Goal: Information Seeking & Learning: Learn about a topic

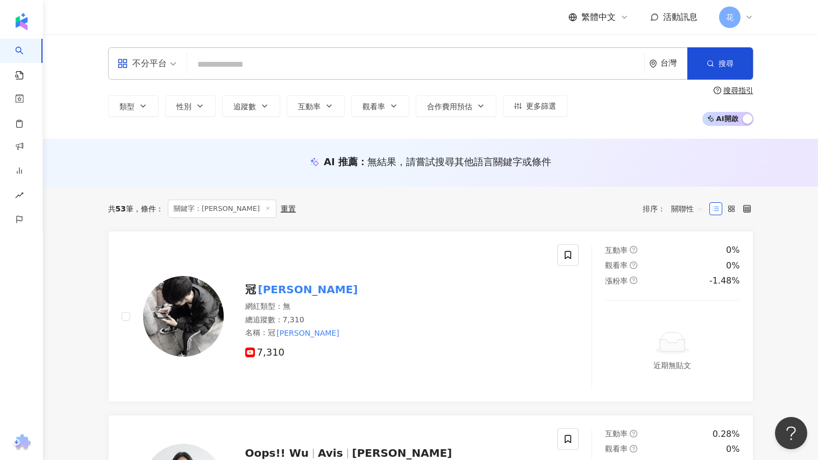
click at [247, 68] on input "search" at bounding box center [416, 64] width 449 height 20
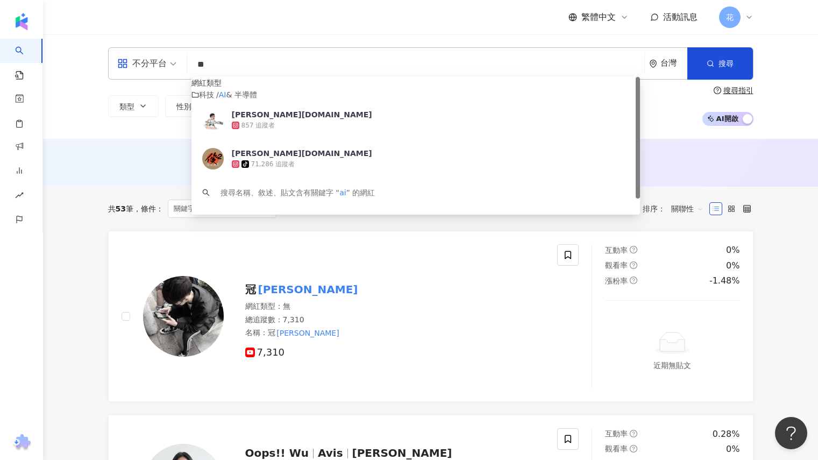
type input "*"
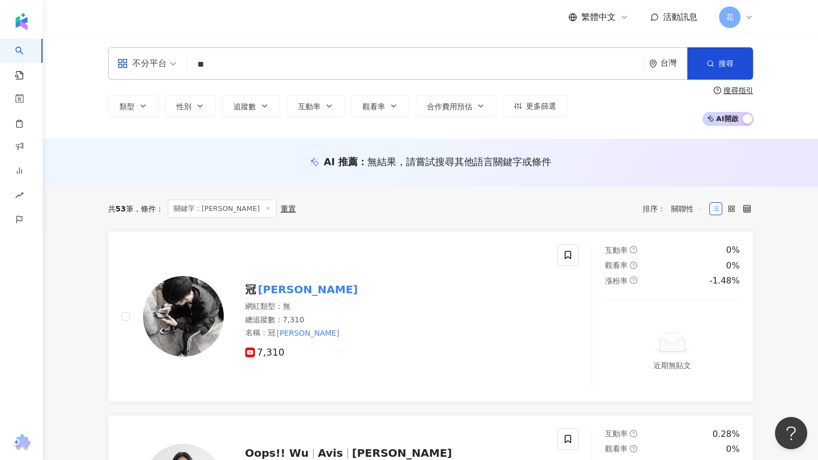
type input "*"
click at [166, 58] on div "不分平台" at bounding box center [142, 63] width 50 height 17
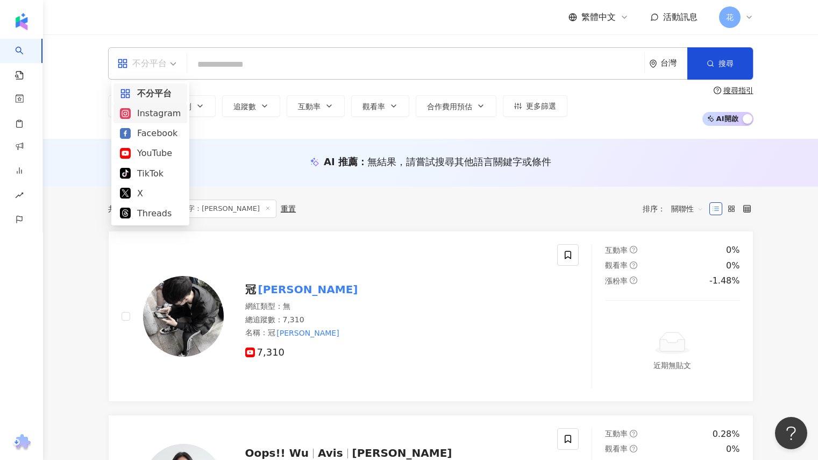
click at [147, 118] on div "Instagram" at bounding box center [150, 113] width 61 height 13
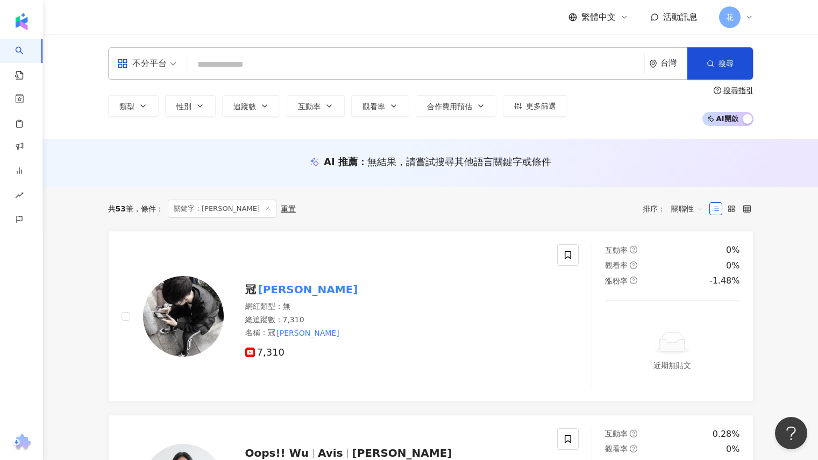
click at [249, 62] on input "search" at bounding box center [416, 64] width 449 height 20
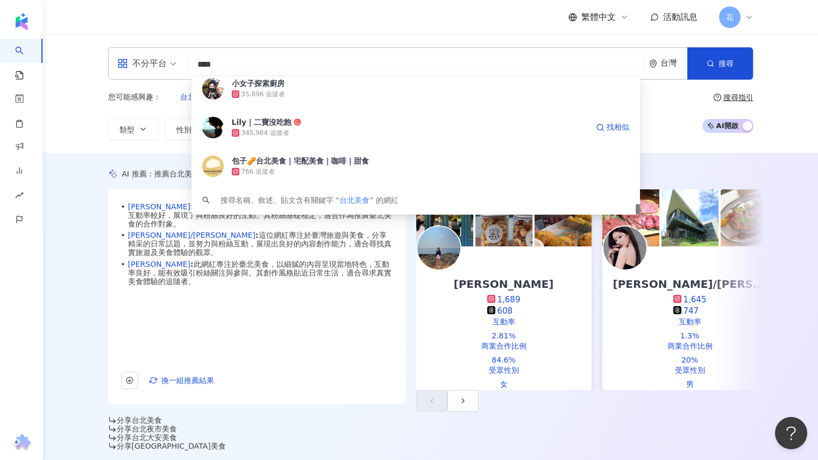
scroll to position [108, 0]
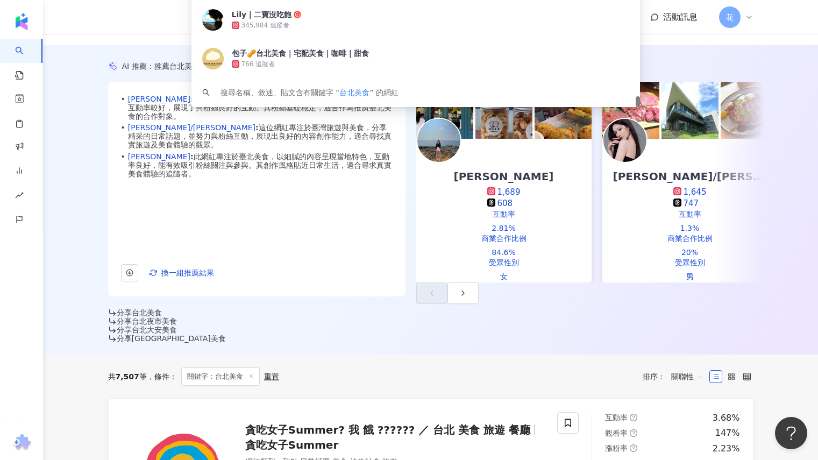
click at [815, 277] on div "AI 推薦 ： 推薦台北美食的網紅 • Monica : 此網紅擅長美食及飲料內容，貢獻率高達92%，且日常話題互動率較好，展現了與粉絲良好的互動。其粉絲基礎…" at bounding box center [430, 199] width 775 height 309
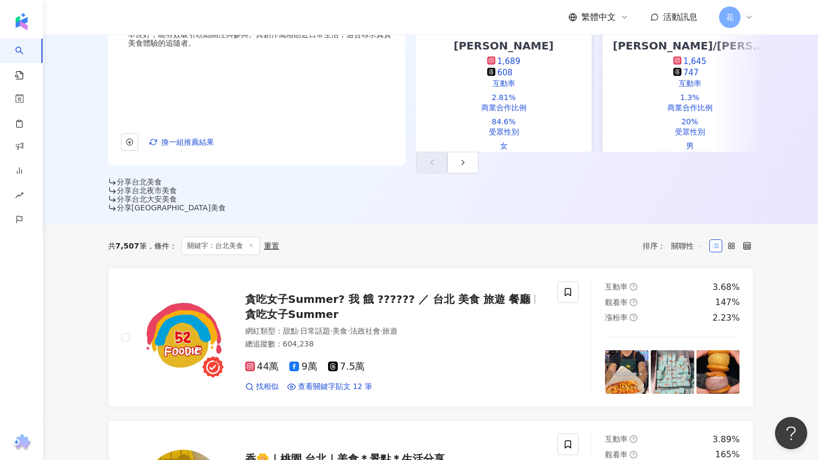
scroll to position [269, 0]
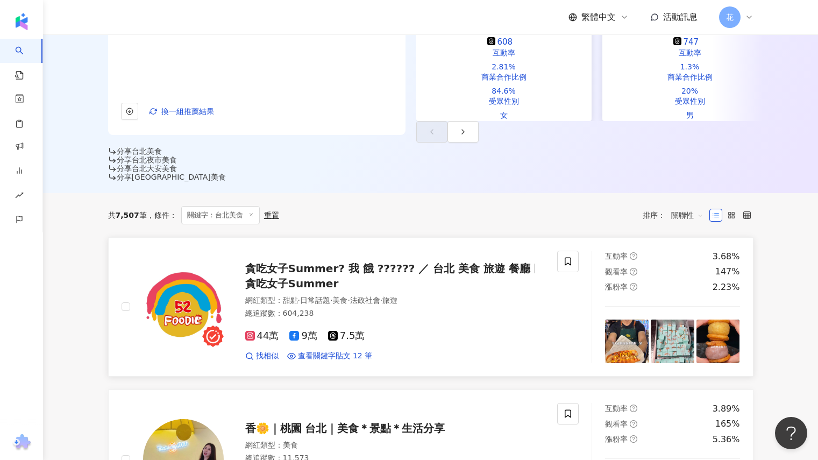
click at [441, 262] on span "貪吃女子Summer? 我 餓 ?????? ／ 台北 美食 旅遊 餐廳" at bounding box center [388, 268] width 286 height 13
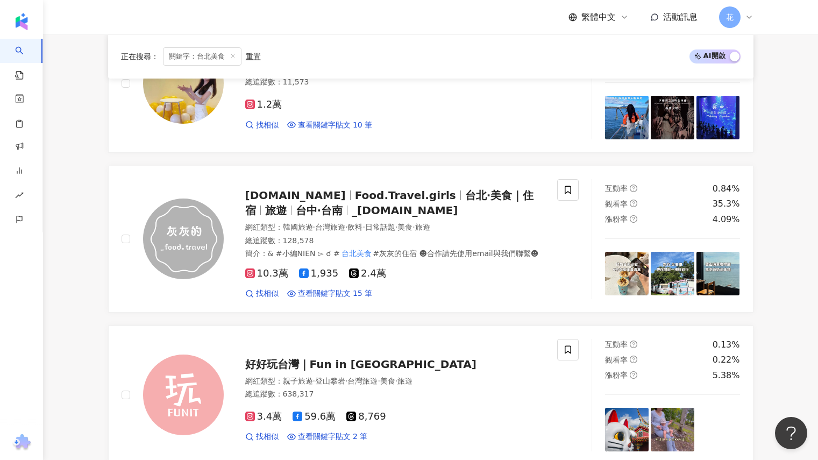
scroll to position [646, 0]
click at [421, 188] on span "台北·美食｜住宿" at bounding box center [389, 202] width 289 height 28
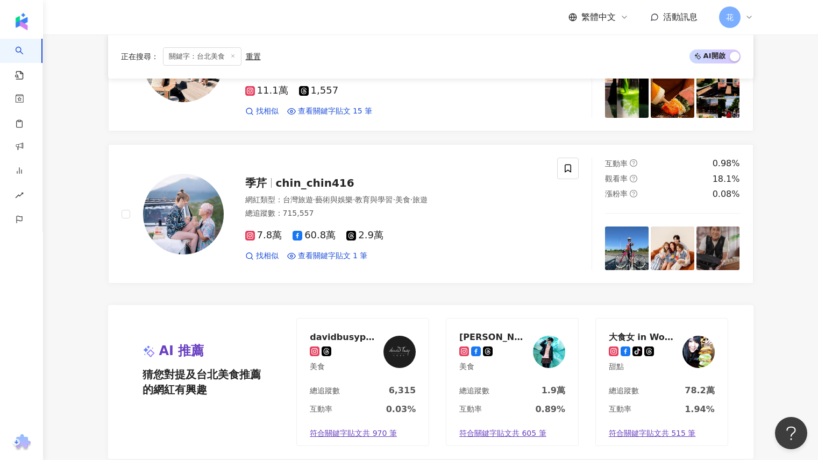
scroll to position [2260, 0]
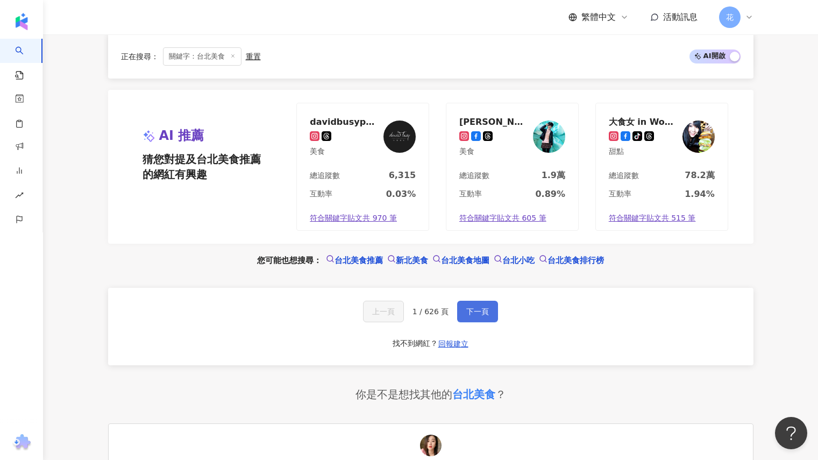
click at [478, 301] on button "下一頁" at bounding box center [477, 312] width 41 height 22
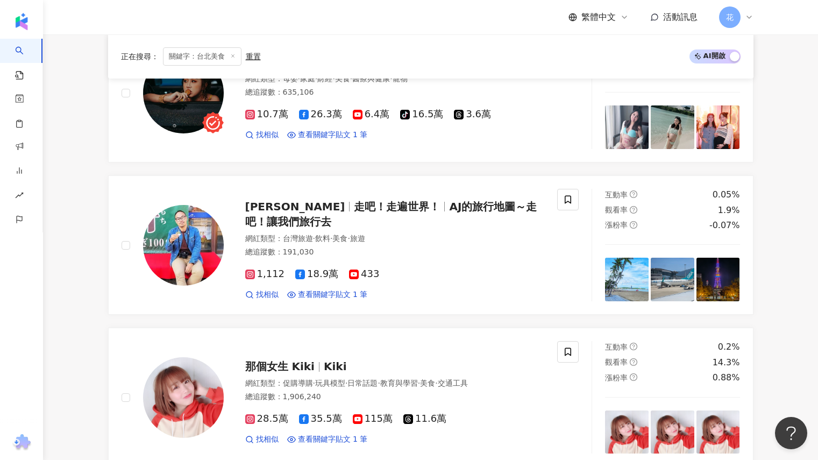
scroll to position [1507, 0]
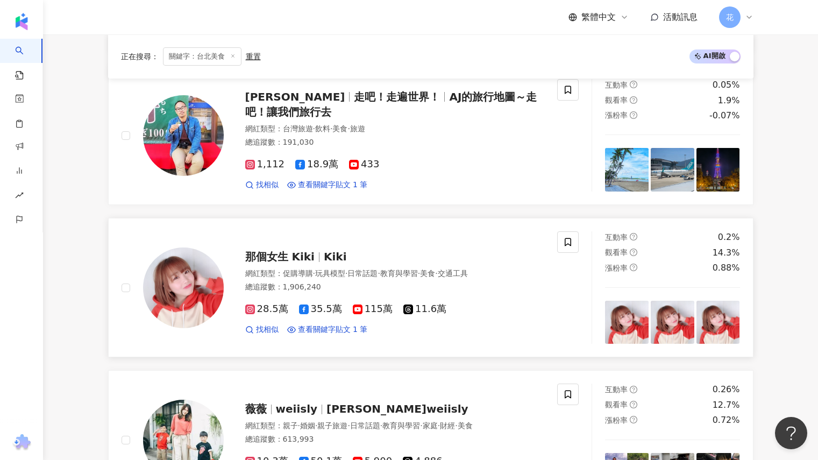
click at [271, 250] on span "那個女生 Kiki" at bounding box center [279, 256] width 69 height 13
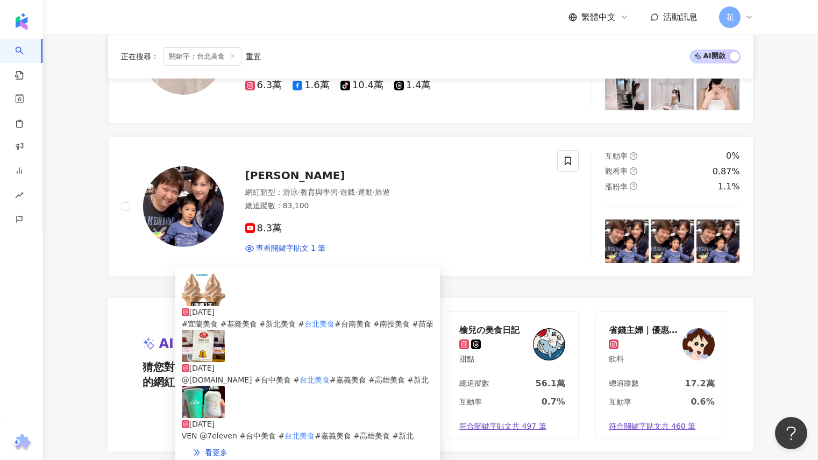
scroll to position [2206, 0]
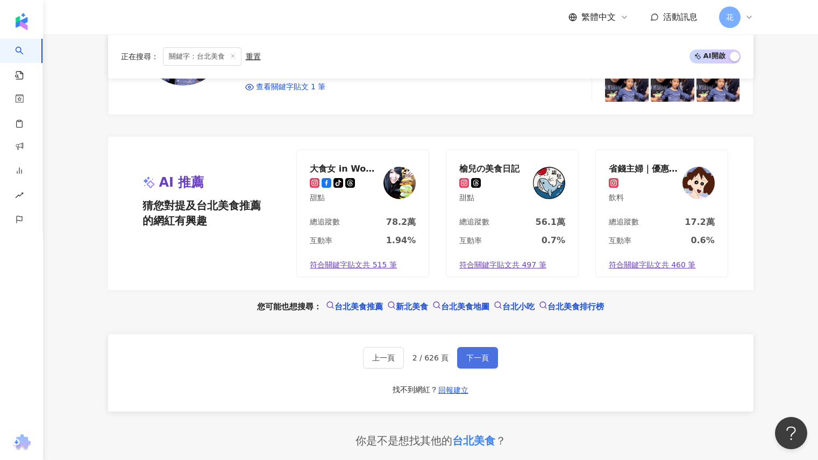
click at [484, 354] on span "下一頁" at bounding box center [478, 358] width 23 height 9
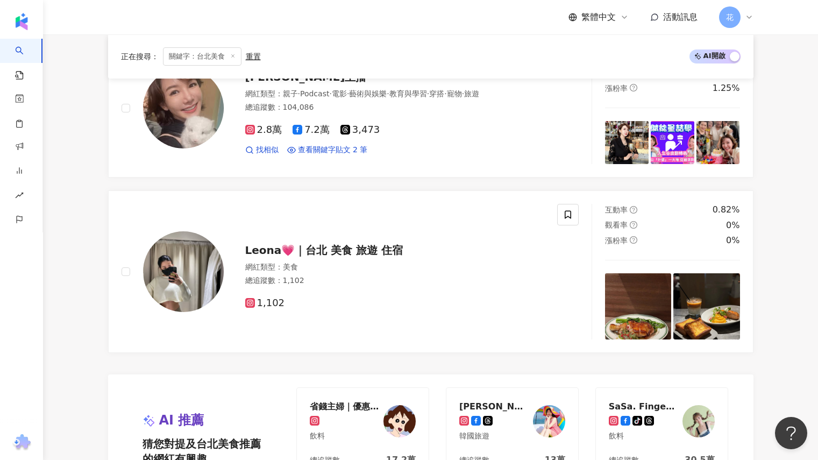
scroll to position [2314, 0]
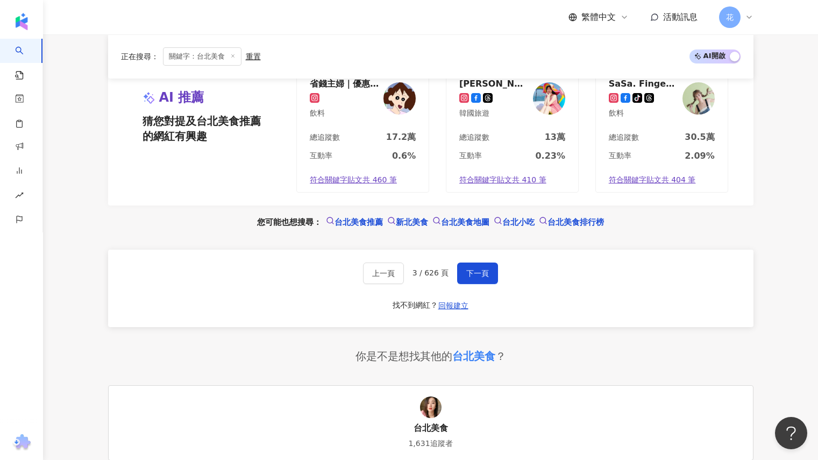
click at [471, 250] on div "上一頁 3 / 626 頁 下一頁 找不到網紅？ 回報建立" at bounding box center [431, 288] width 646 height 77
click at [326, 216] on link "台北美食推薦" at bounding box center [354, 222] width 57 height 12
click at [474, 263] on button "下一頁" at bounding box center [477, 274] width 41 height 22
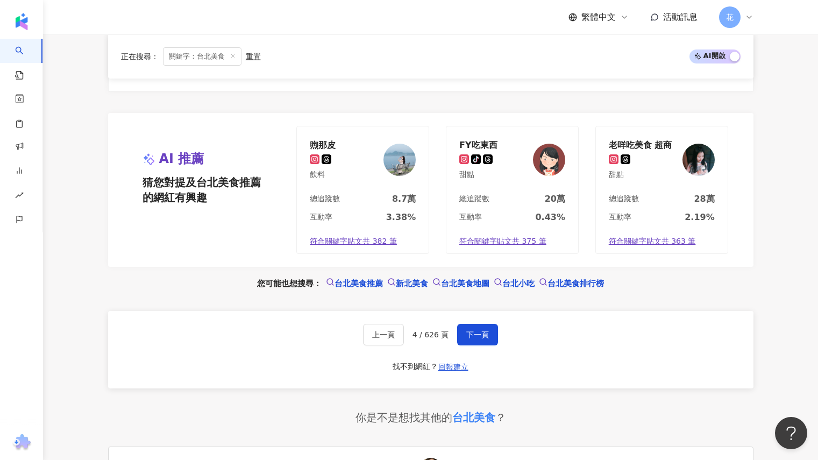
scroll to position [2260, 0]
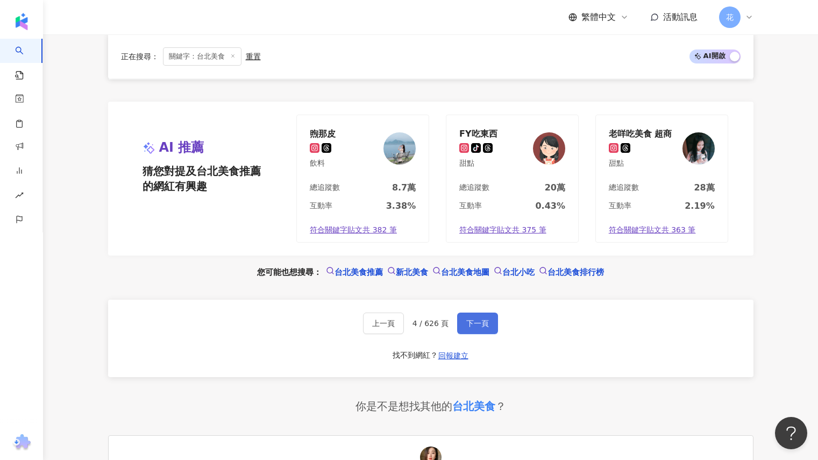
click at [488, 313] on button "下一頁" at bounding box center [477, 324] width 41 height 22
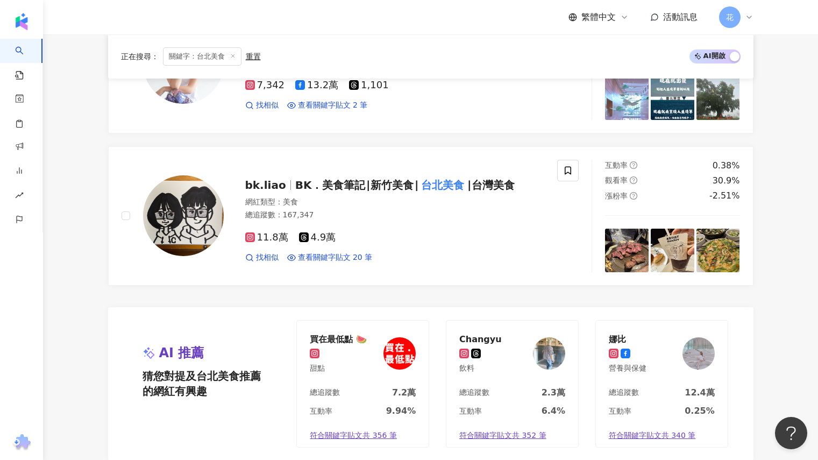
scroll to position [2206, 0]
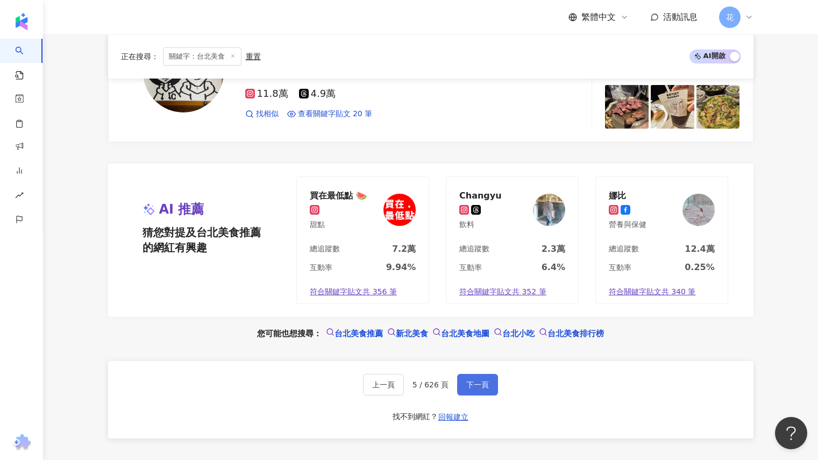
click at [479, 380] on span "下一頁" at bounding box center [478, 384] width 23 height 9
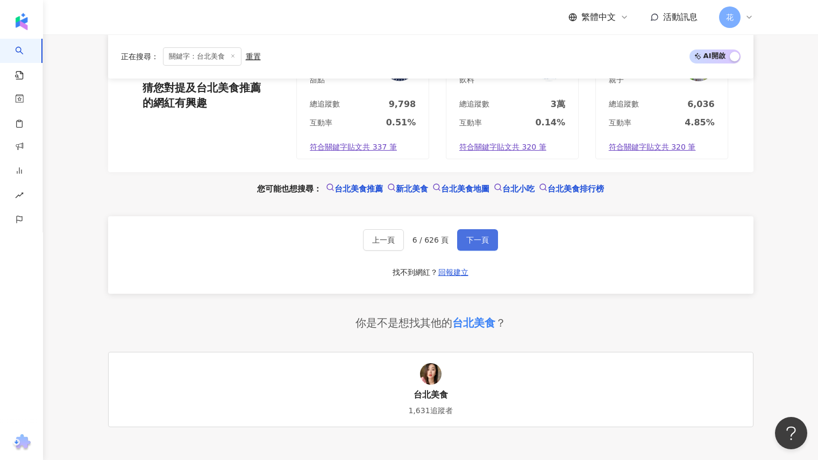
scroll to position [2368, 0]
click at [475, 235] on span "下一頁" at bounding box center [478, 239] width 23 height 9
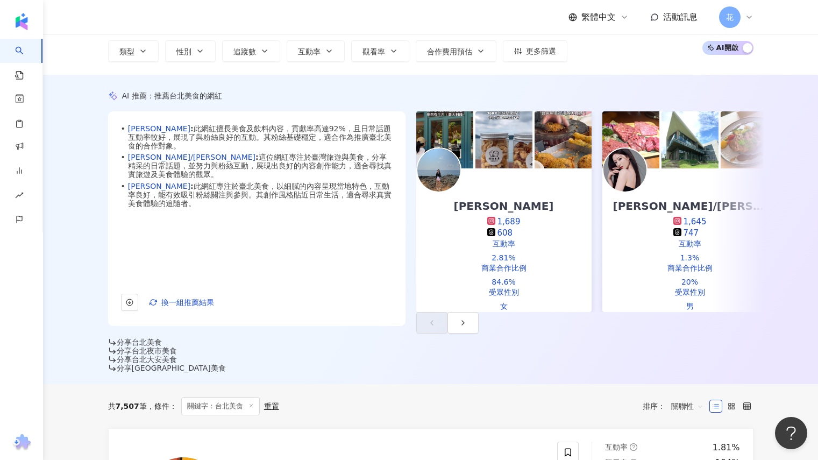
scroll to position [0, 0]
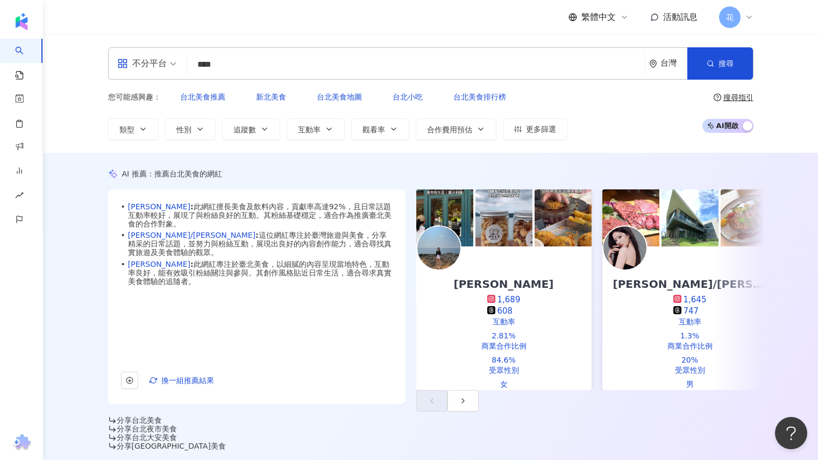
click at [159, 72] on div "不分平台" at bounding box center [142, 63] width 50 height 17
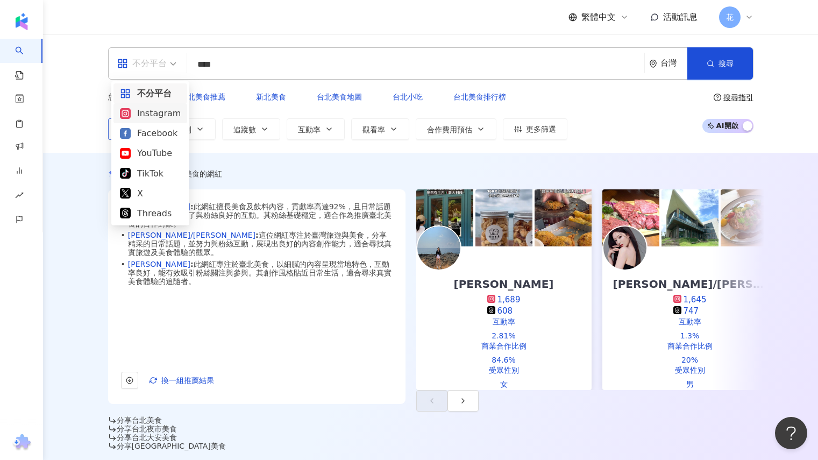
click at [155, 111] on div "Instagram" at bounding box center [150, 113] width 61 height 13
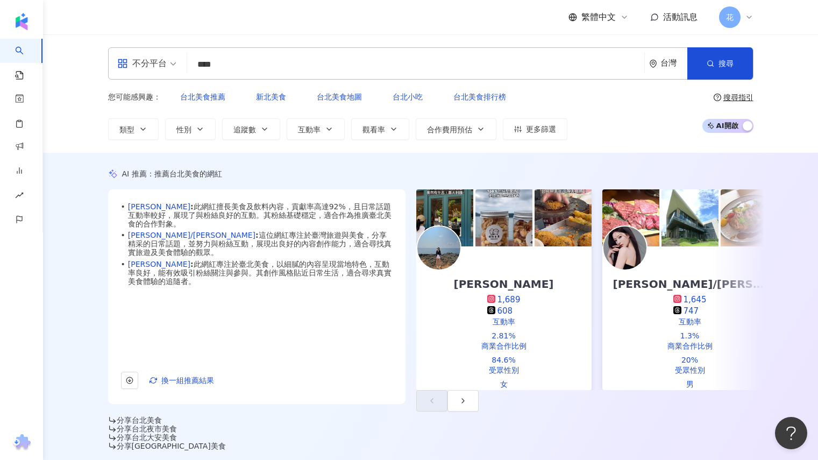
click at [267, 58] on input "****" at bounding box center [416, 64] width 449 height 20
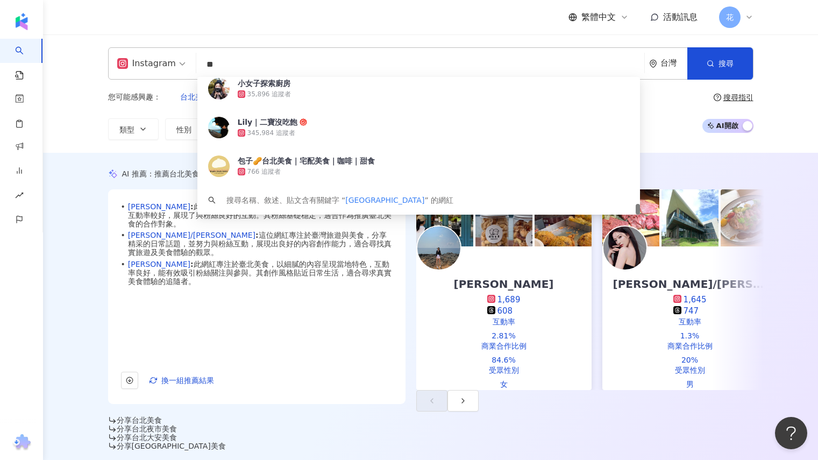
type input "*"
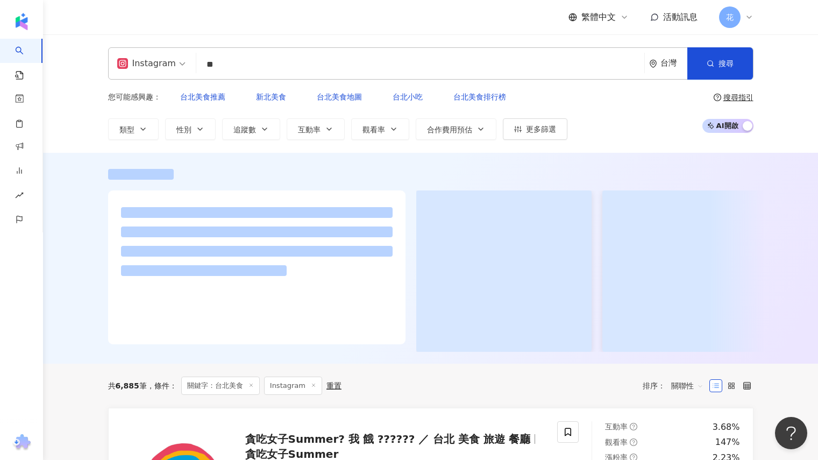
type input "**"
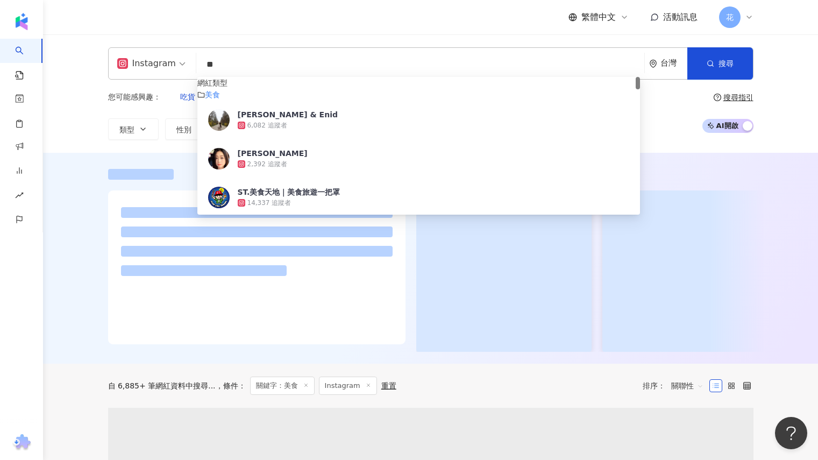
click at [799, 102] on div "Instagram ** 台灣 搜尋 customizedTag 網紅類型 美食 Sam & Enid 6,082 追蹤者 林靜雨 2,392 追蹤者 ST.…" at bounding box center [430, 93] width 775 height 118
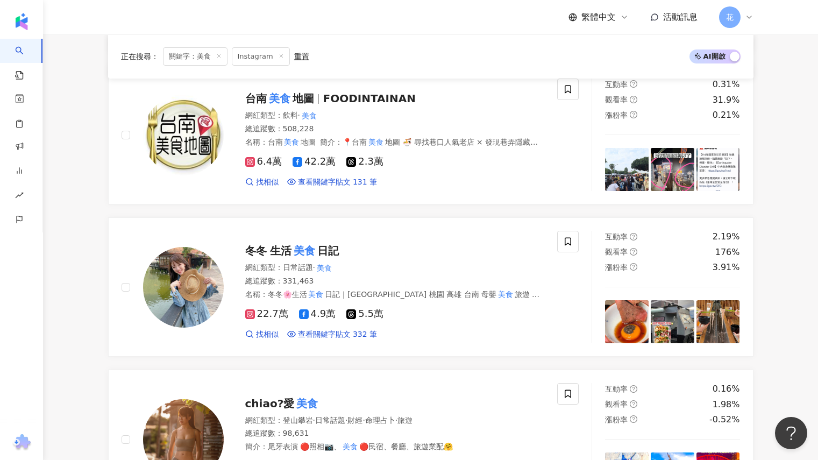
scroll to position [538, 0]
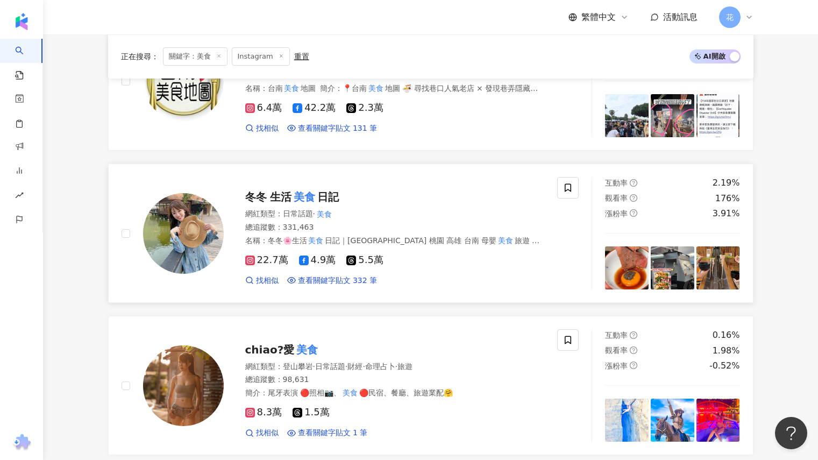
click at [311, 193] on mark "美食" at bounding box center [305, 196] width 26 height 17
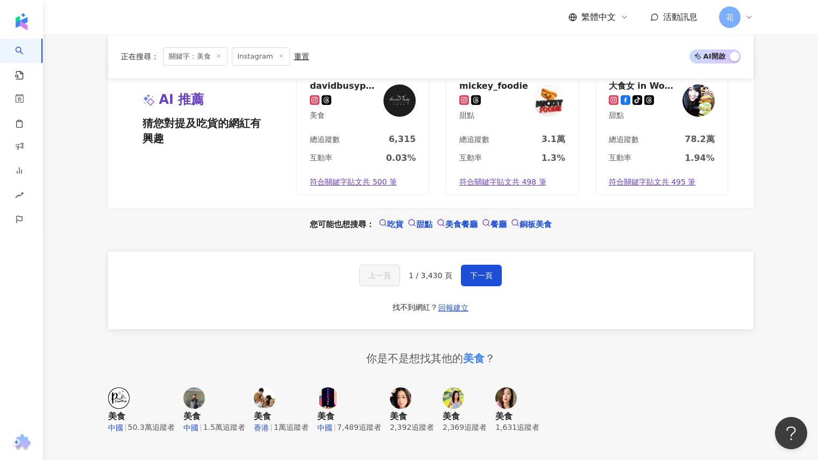
scroll to position [2045, 0]
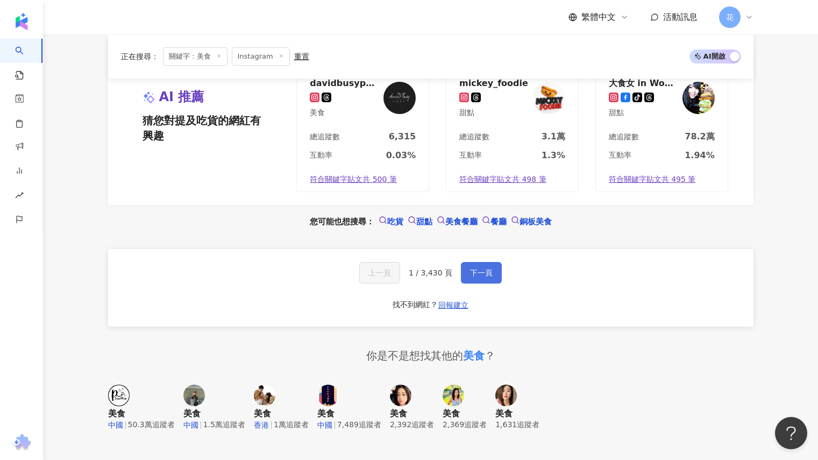
click at [488, 262] on button "下一頁" at bounding box center [481, 273] width 41 height 22
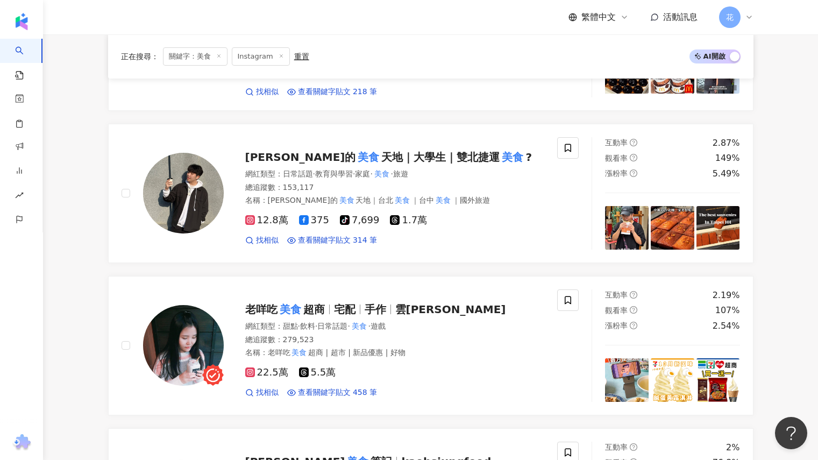
scroll to position [484, 0]
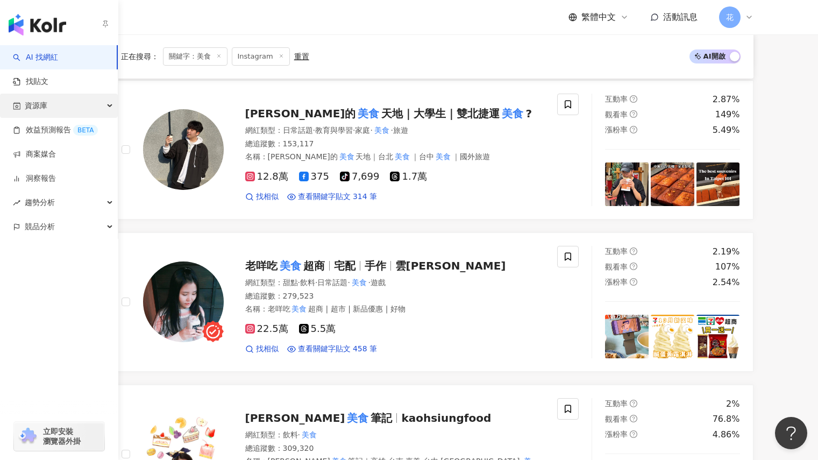
click at [46, 104] on span "資源庫" at bounding box center [36, 106] width 23 height 24
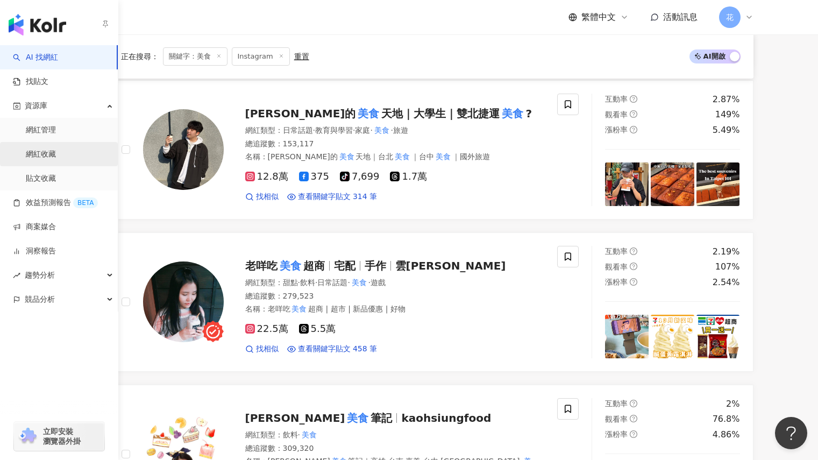
click at [56, 157] on link "網紅收藏" at bounding box center [41, 154] width 30 height 11
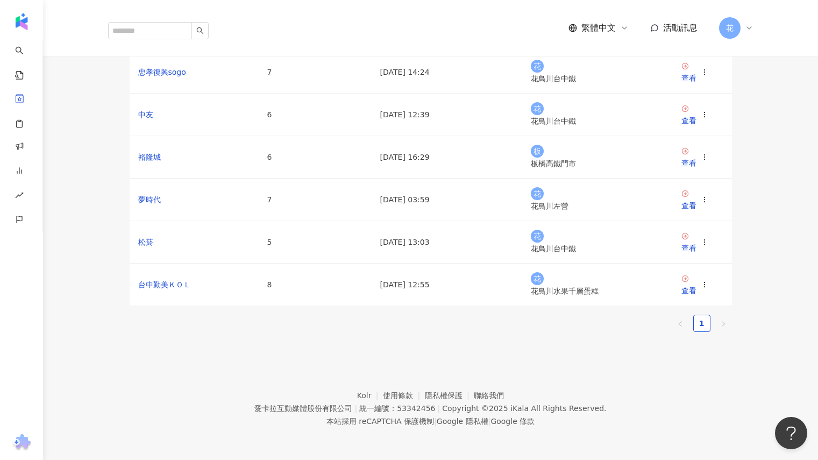
scroll to position [161, 0]
click at [145, 161] on link "裕隆城" at bounding box center [149, 157] width 23 height 9
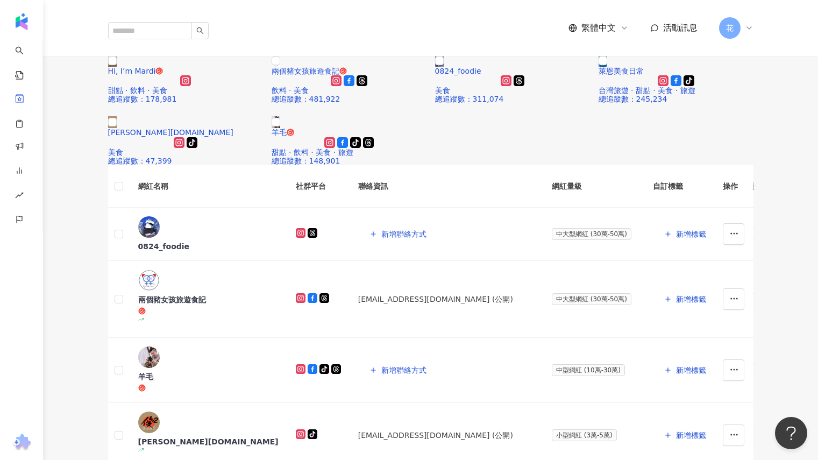
scroll to position [161, 0]
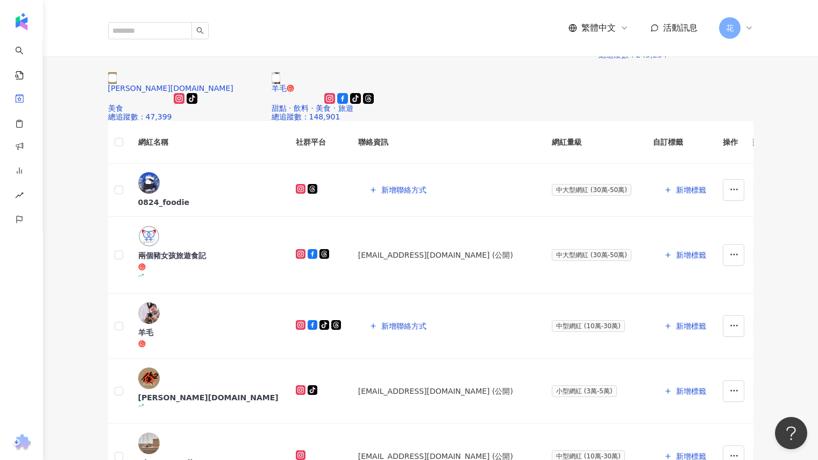
click at [706, 31] on div "萊恩美食日常" at bounding box center [676, 27] width 155 height 9
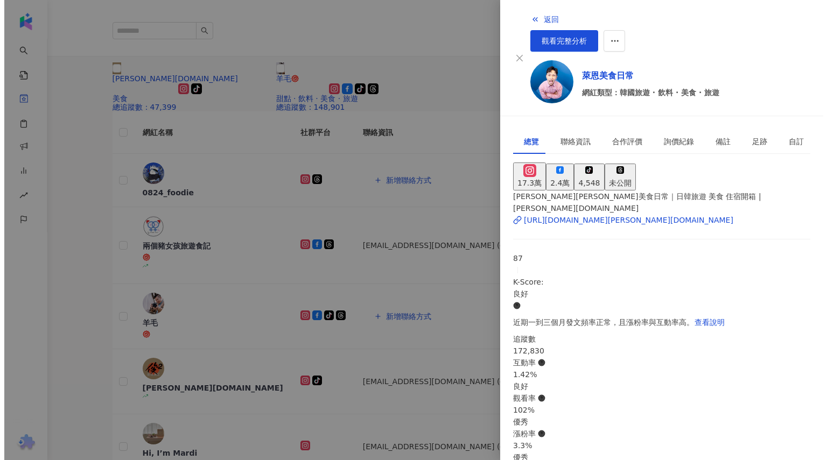
scroll to position [158, 0]
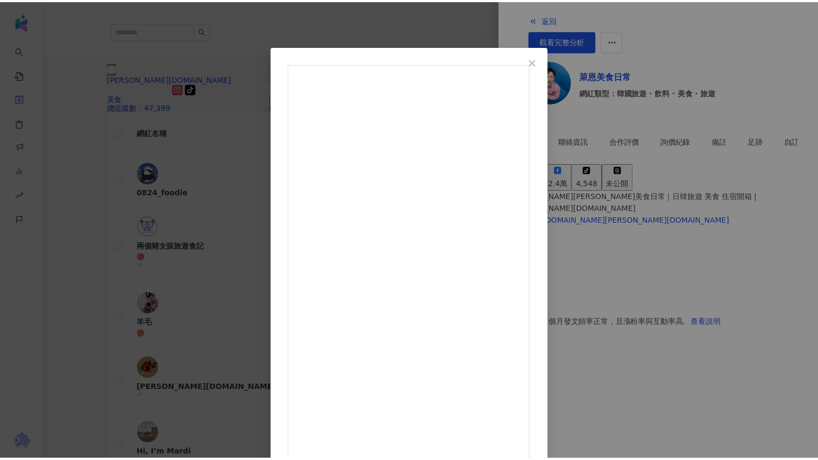
scroll to position [10, 0]
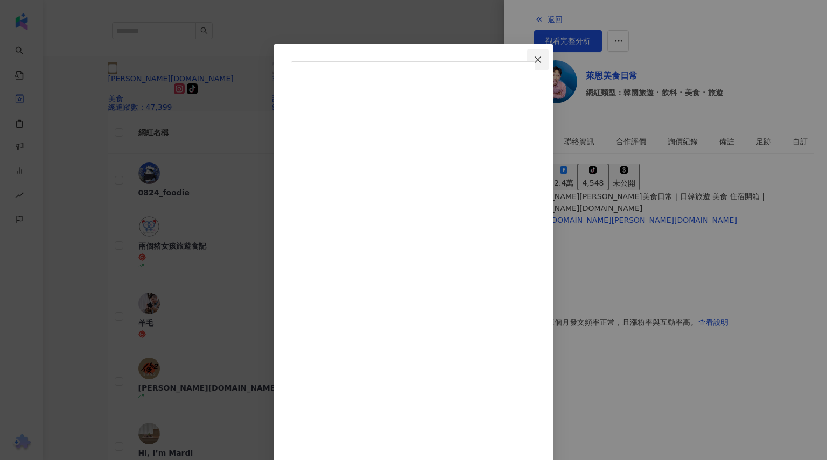
click at [548, 52] on button "Close" at bounding box center [538, 60] width 22 height 22
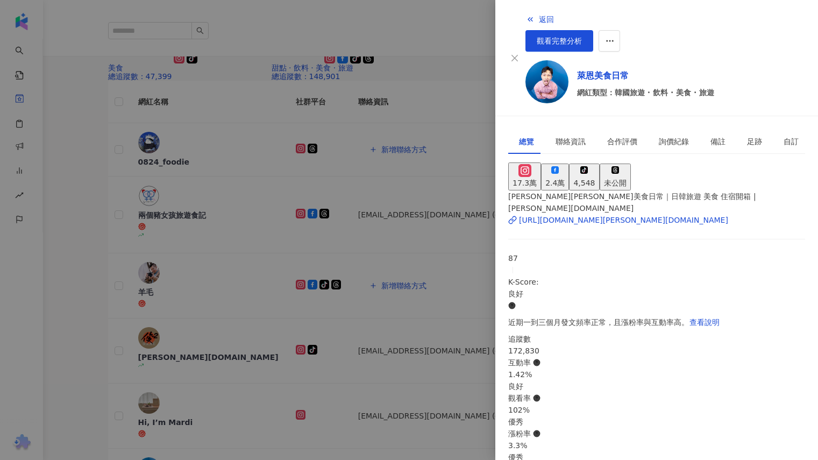
scroll to position [253, 0]
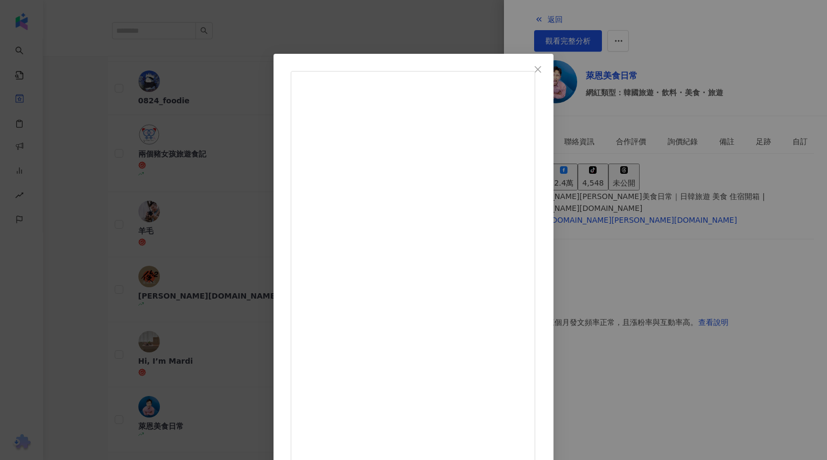
click at [748, 255] on div "萊恩美食日常 2025/9/13 超過百年的和菓子專賣店！ 特地從名古屋搭電車到知立站再步行過來 看到爺爺正在製作的畫面實在好溫馨 喜歡紅豆口味，搭配餅皮一起…" at bounding box center [413, 230] width 827 height 460
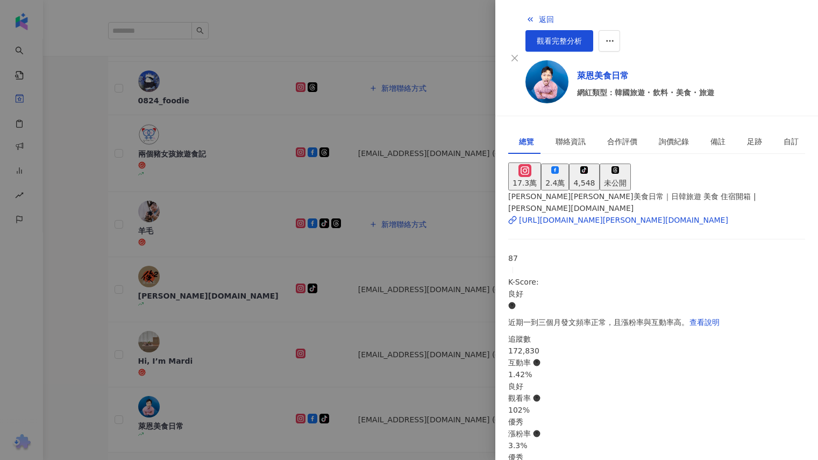
click at [436, 333] on div at bounding box center [409, 230] width 818 height 460
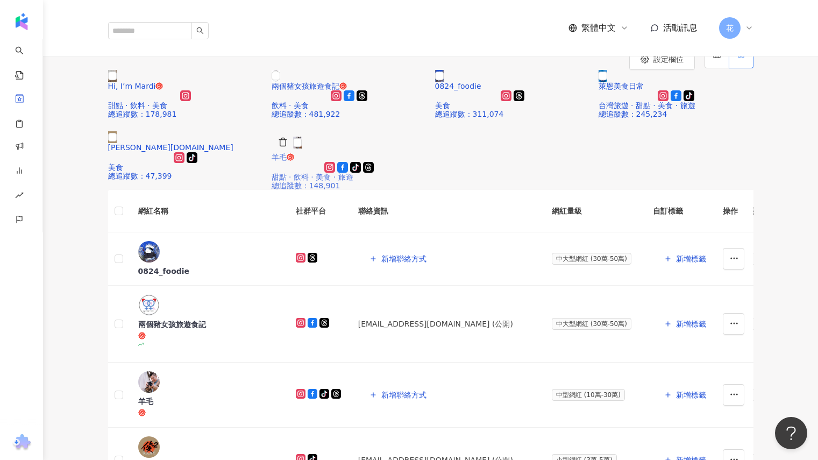
scroll to position [92, 0]
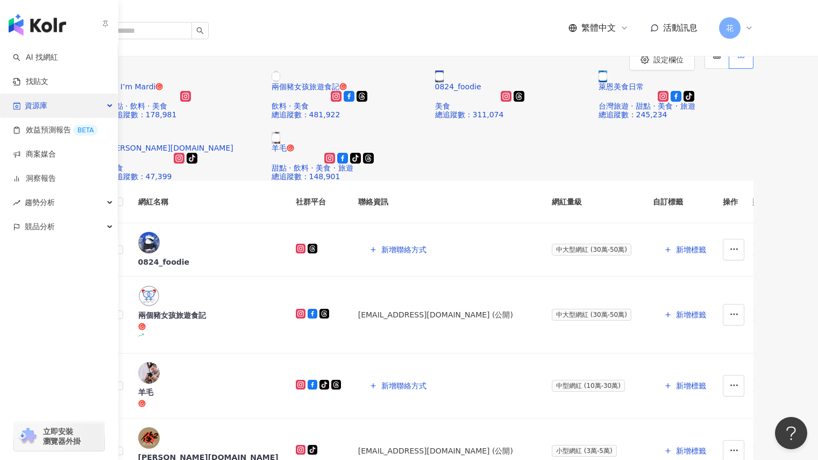
click at [78, 108] on div "資源庫" at bounding box center [59, 106] width 118 height 24
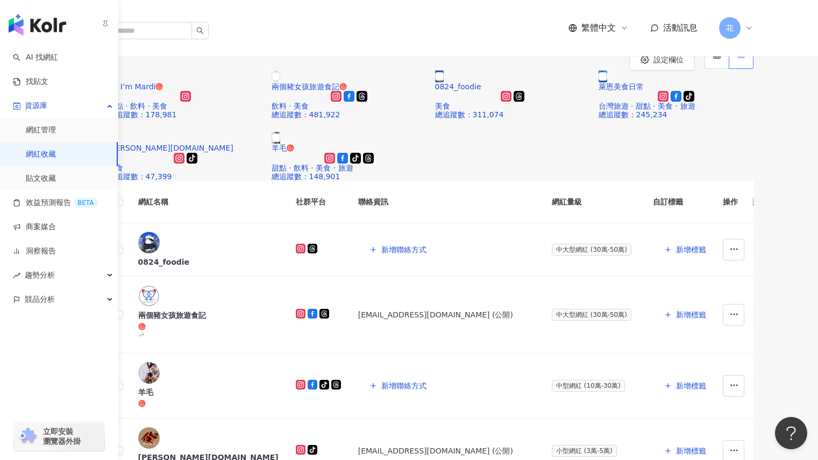
click at [48, 158] on link "網紅收藏" at bounding box center [41, 154] width 30 height 11
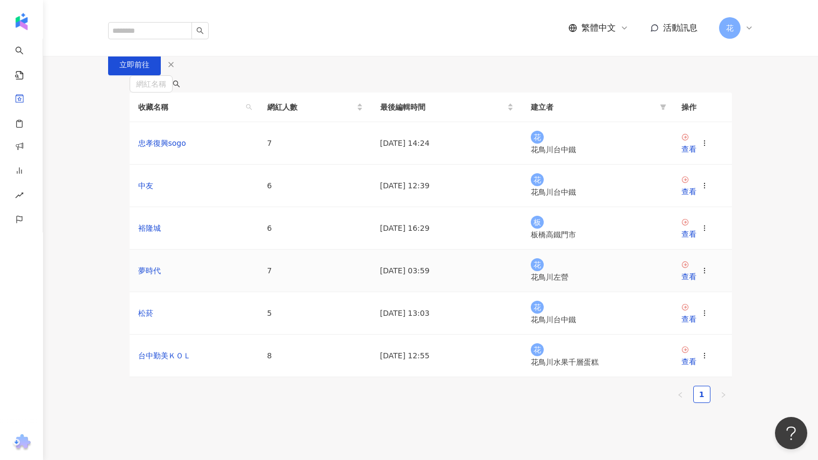
scroll to position [108, 0]
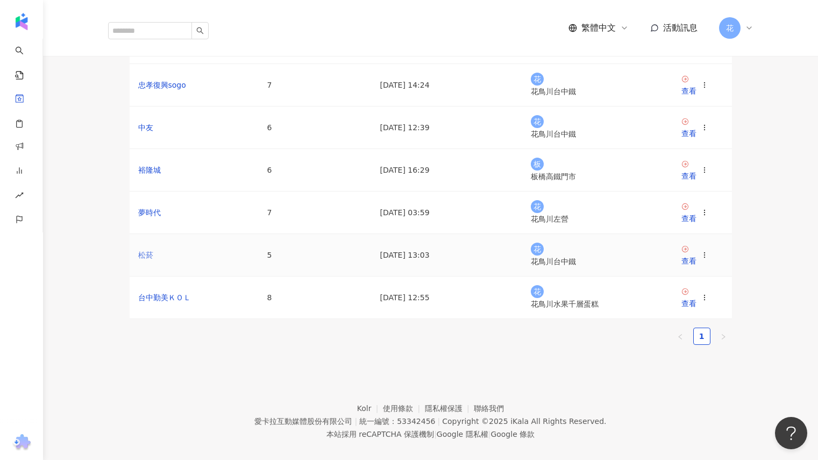
click at [142, 259] on link "松菸" at bounding box center [145, 255] width 15 height 9
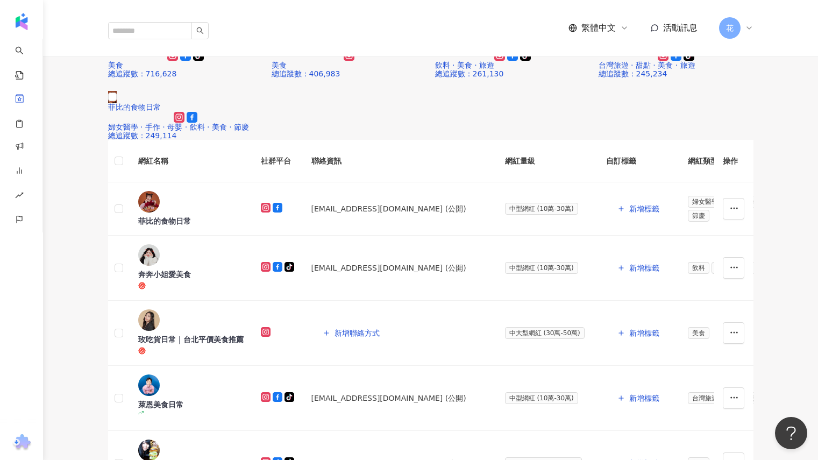
scroll to position [108, 0]
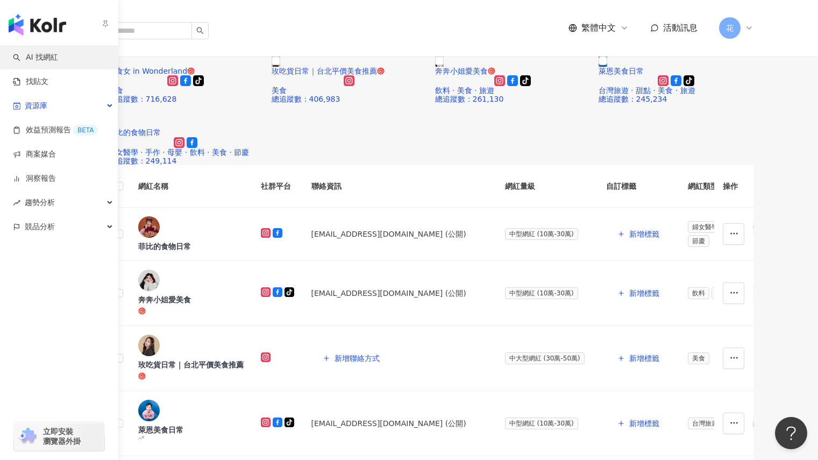
click at [36, 52] on link "AI 找網紅" at bounding box center [35, 57] width 45 height 11
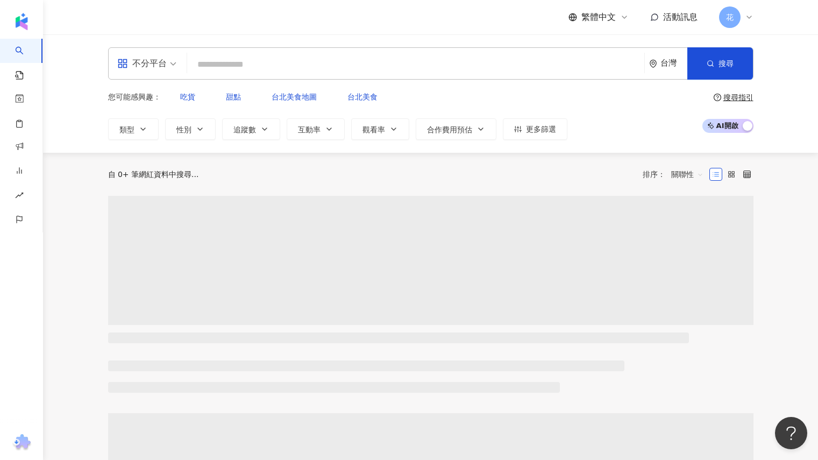
click at [155, 69] on div "不分平台" at bounding box center [142, 63] width 50 height 17
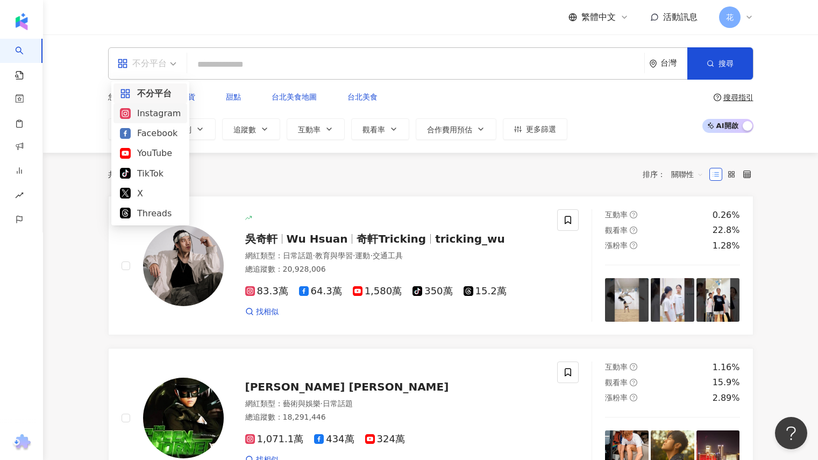
click at [153, 109] on div "Instagram" at bounding box center [150, 113] width 61 height 13
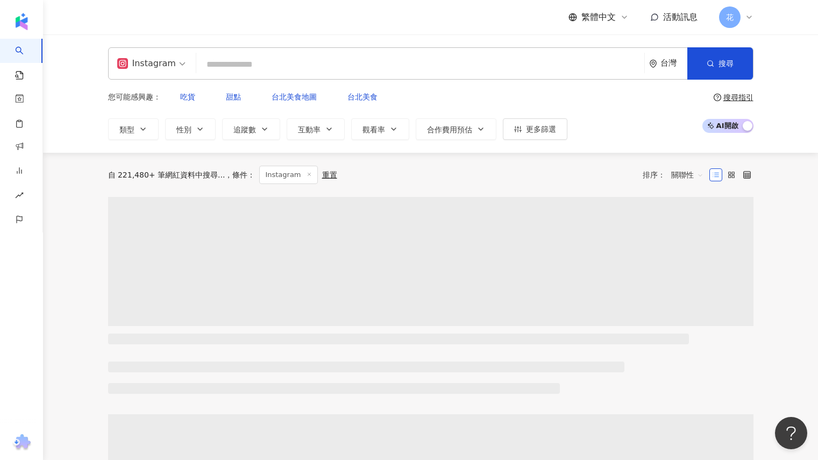
click at [291, 68] on input "search" at bounding box center [421, 64] width 440 height 20
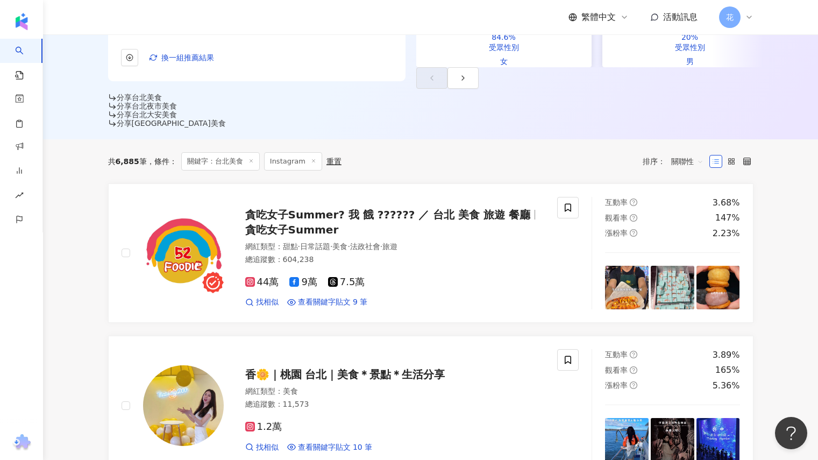
scroll to position [329, 0]
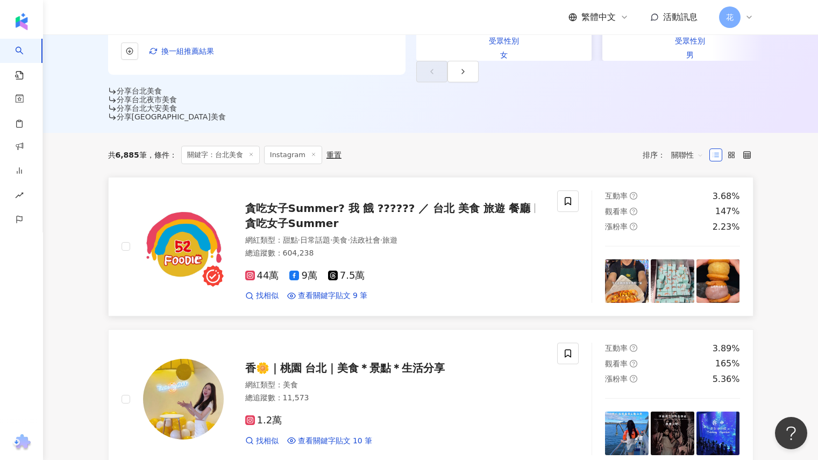
type input "****"
click at [371, 202] on span "貪吃女子Summer? 我 餓 ?????? ／ 台北 美食 旅遊 餐廳" at bounding box center [388, 208] width 286 height 13
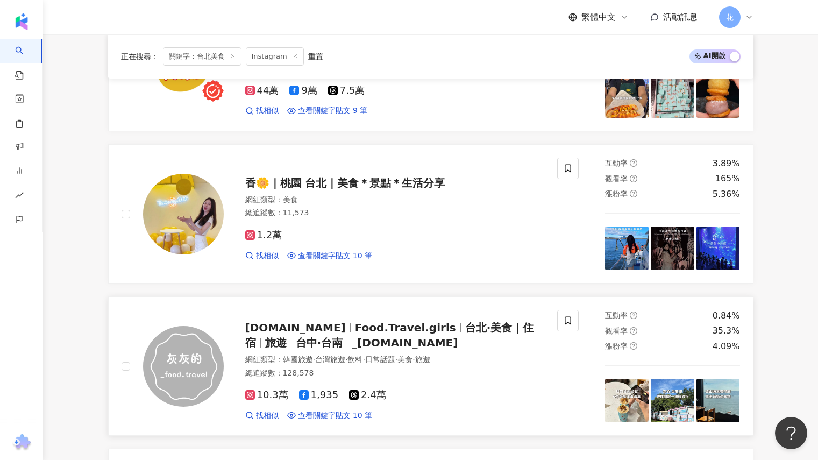
scroll to position [545, 0]
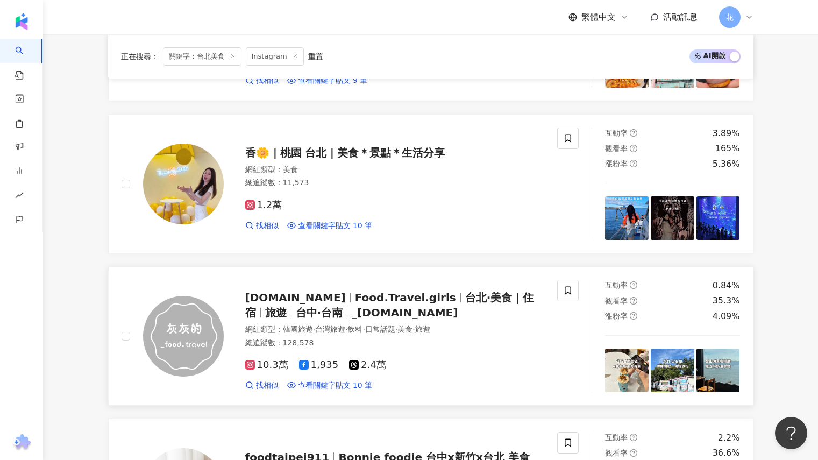
click at [455, 291] on span "台北·美食｜住宿" at bounding box center [389, 305] width 289 height 28
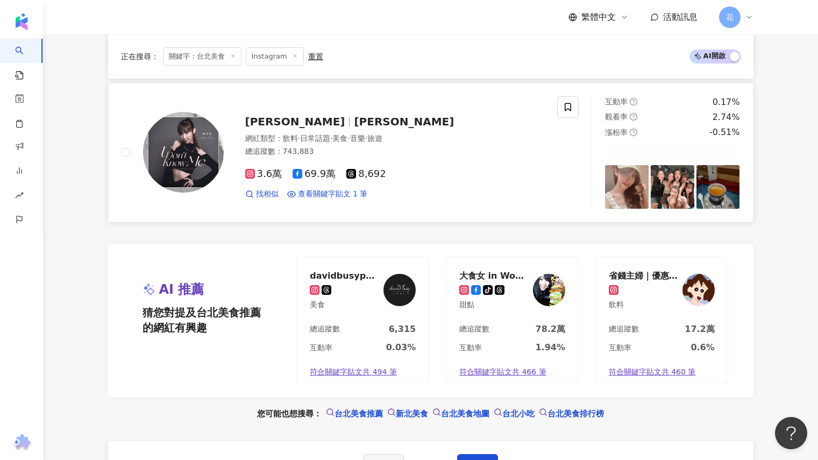
scroll to position [2320, 0]
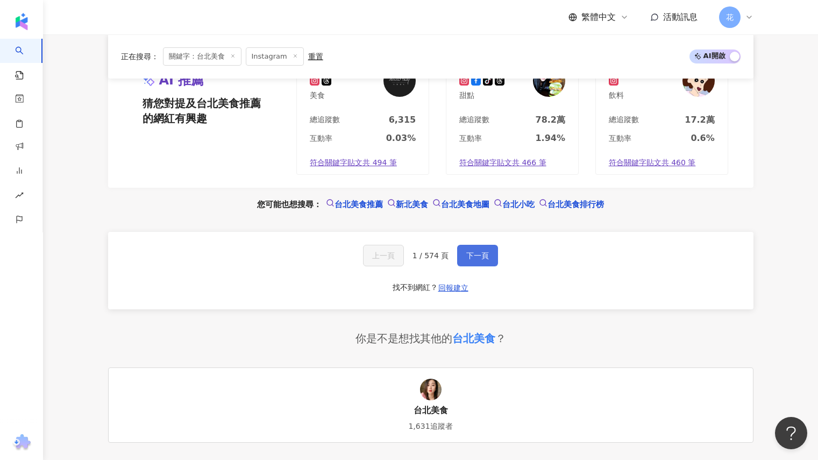
click at [479, 251] on span "下一頁" at bounding box center [478, 255] width 23 height 9
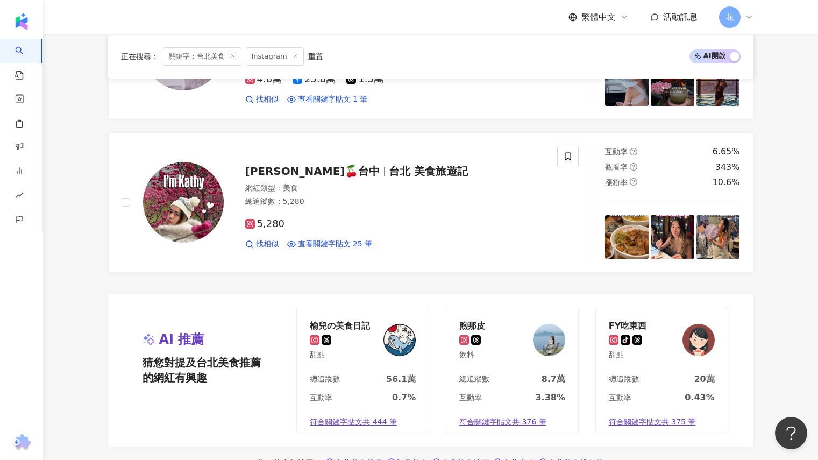
scroll to position [2220, 0]
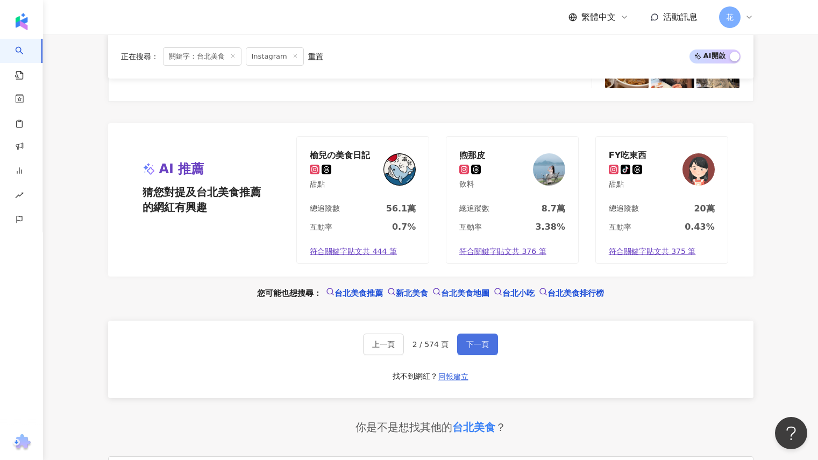
click at [483, 340] on span "下一頁" at bounding box center [478, 344] width 23 height 9
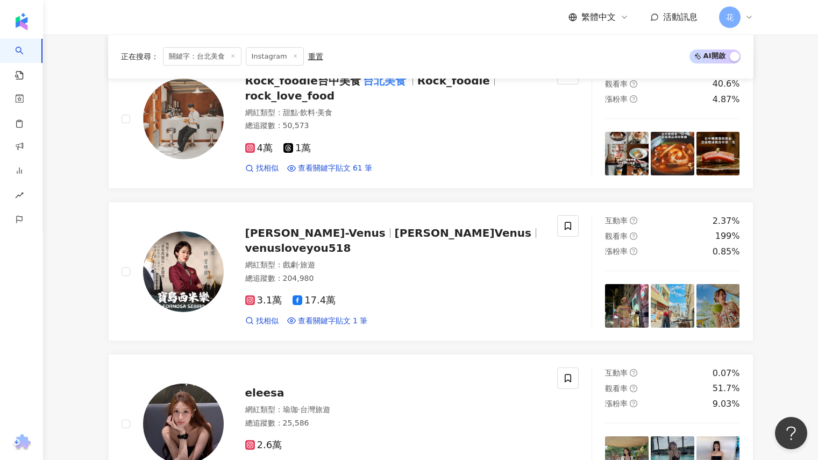
scroll to position [1390, 0]
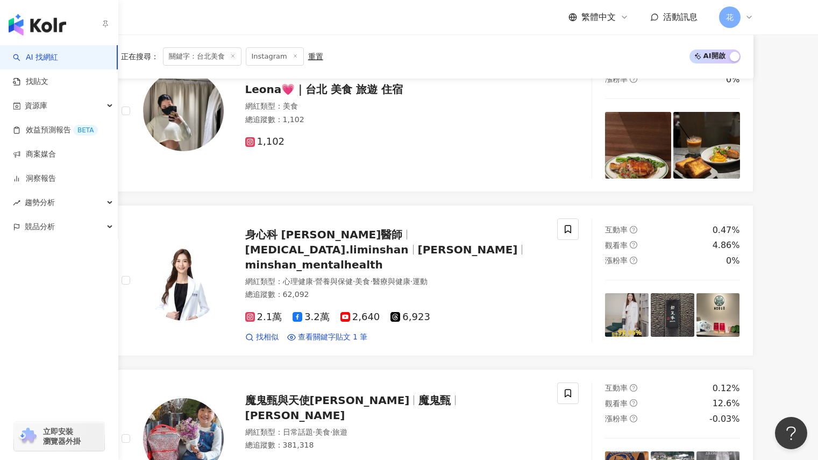
click at [52, 62] on link "AI 找網紅" at bounding box center [35, 57] width 45 height 11
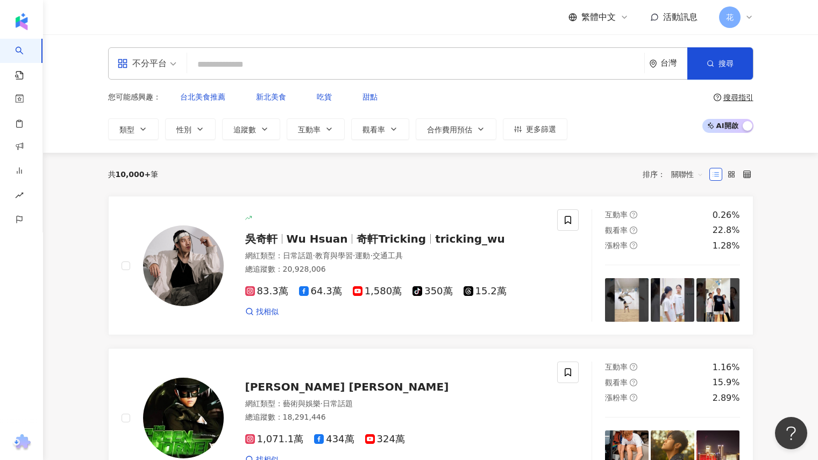
click at [259, 69] on input "search" at bounding box center [416, 64] width 449 height 20
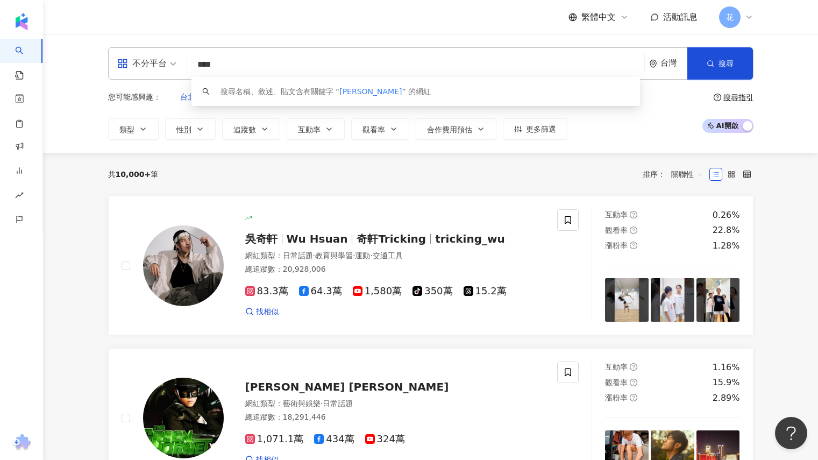
type input "***"
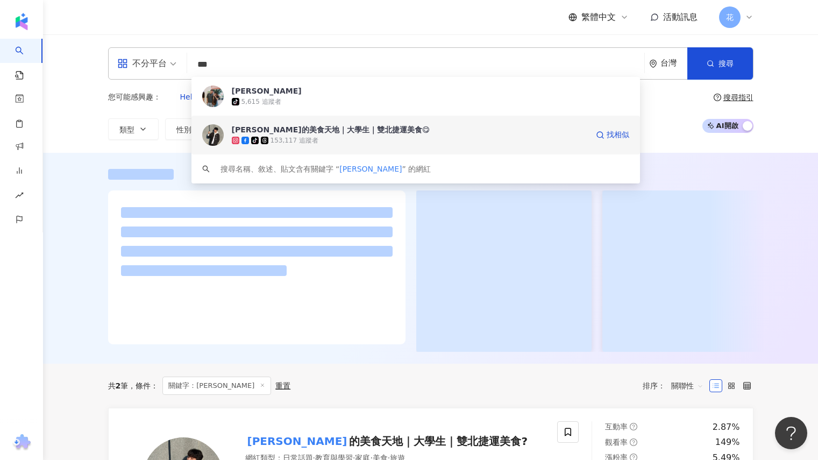
click at [418, 131] on span "陳芃芃的美食天地｜大學生｜雙北捷運美食😋" at bounding box center [410, 129] width 356 height 11
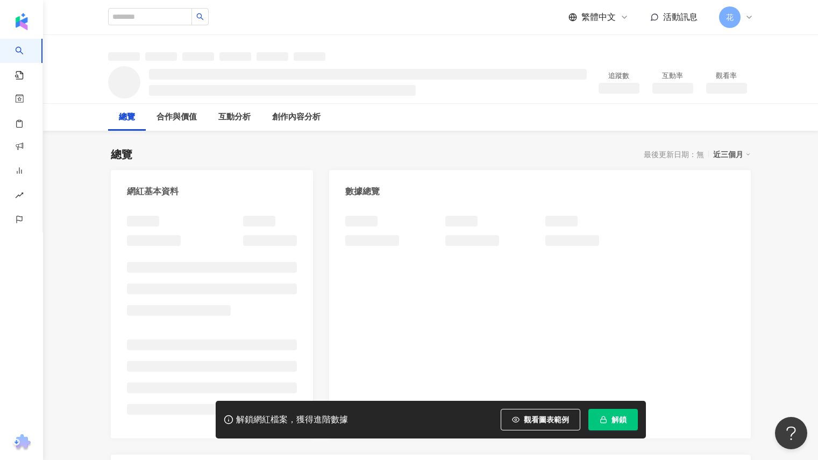
click at [609, 418] on button "解鎖" at bounding box center [614, 420] width 50 height 22
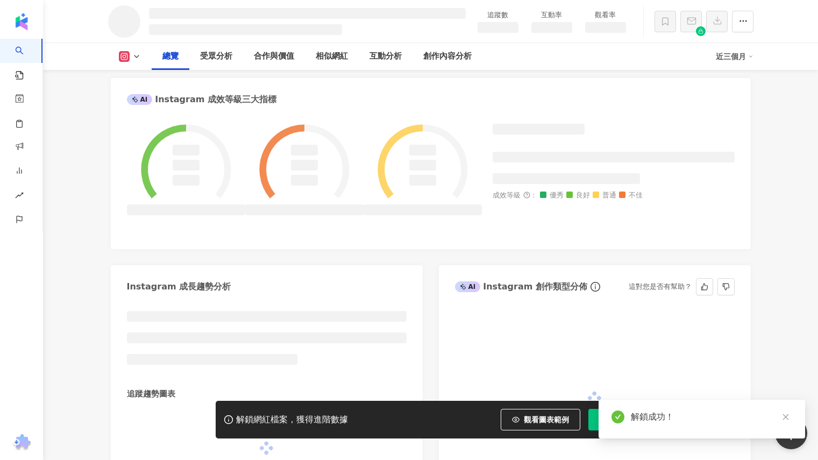
scroll to position [753, 0]
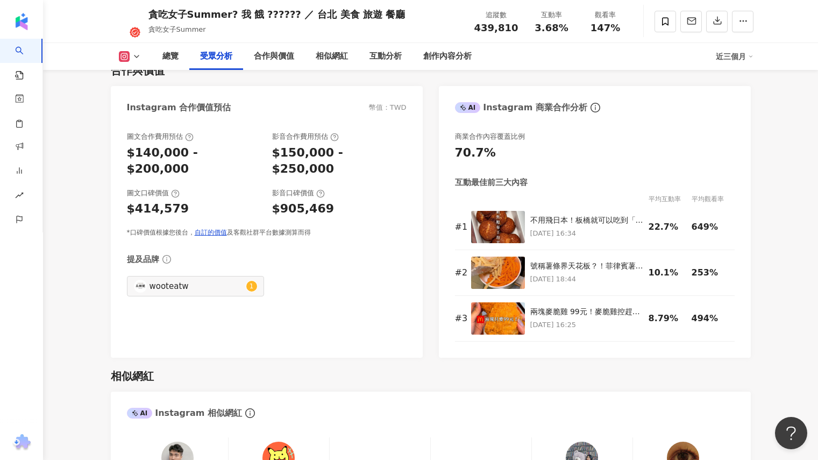
scroll to position [1507, 0]
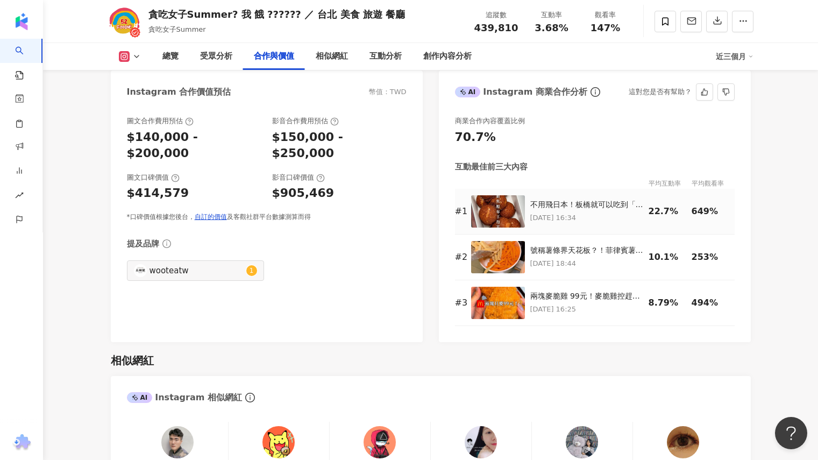
click at [510, 195] on img at bounding box center [498, 211] width 54 height 32
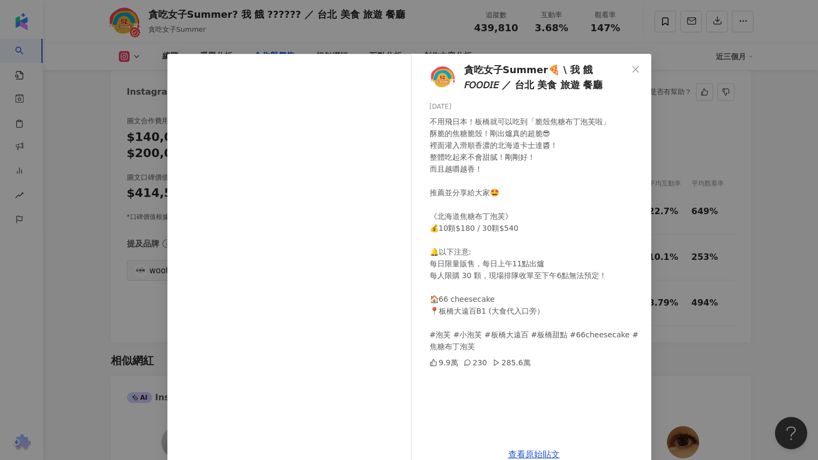
click at [763, 230] on div "貪吃女子Summer🍕 \ 我 餓 𝘍𝘖𝘖𝘋𝘐𝘌 ／ 台北 美食 旅遊 餐廳 2025/8/5 不用飛日本！板橋就可以吃到「脆殼焦糖布丁泡芙啦」 酥脆的焦糖脆…" at bounding box center [409, 230] width 818 height 460
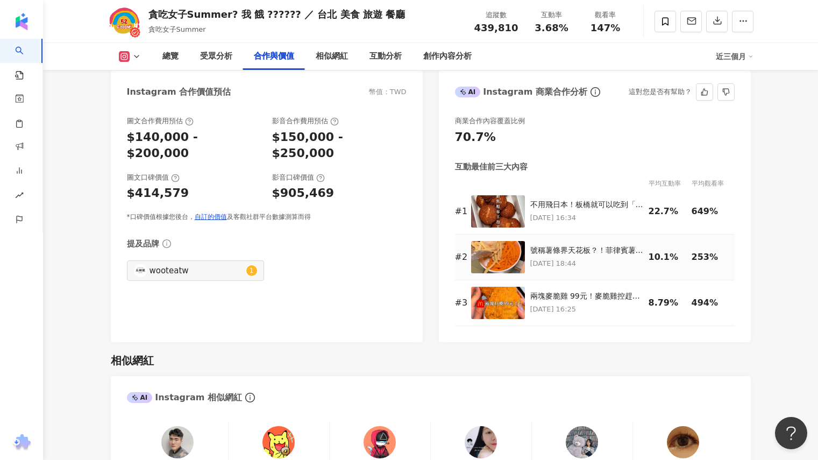
click at [493, 241] on img at bounding box center [498, 257] width 54 height 32
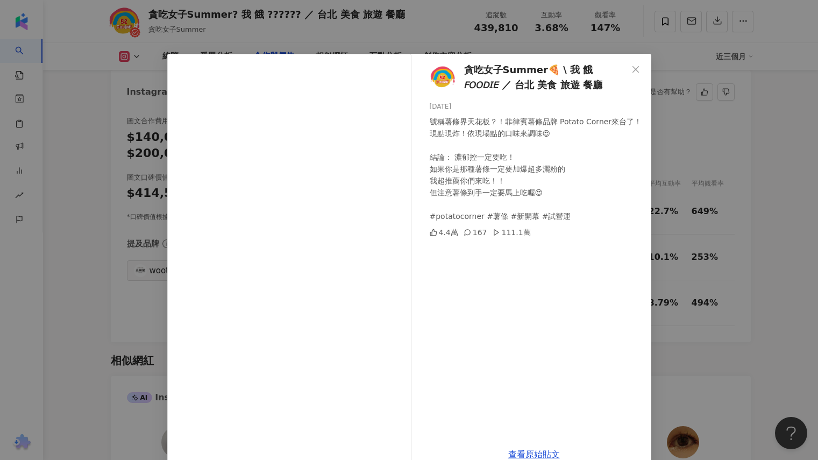
click at [745, 213] on div "貪吃女子Summer🍕 \ 我 餓 𝘍𝘖𝘖𝘋𝘐𝘌 ／ 台北 美食 旅遊 餐廳 2025/8/1 號稱薯條界天花板？！菲律賓薯條品牌 Potato Corner…" at bounding box center [409, 230] width 818 height 460
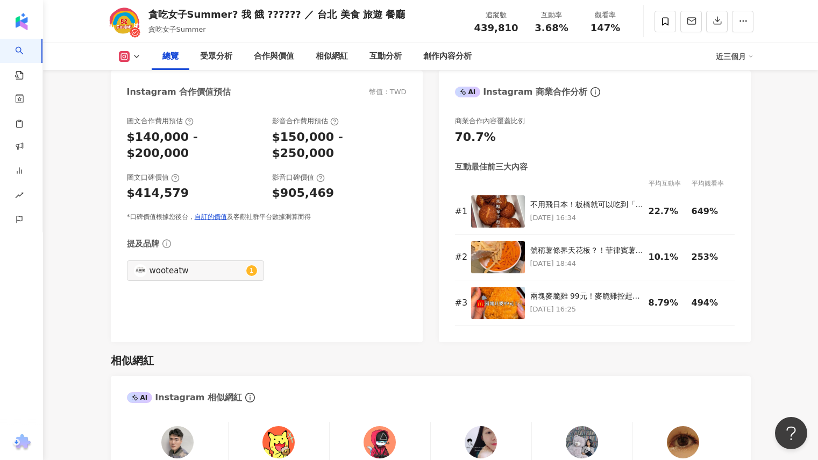
scroll to position [787, 0]
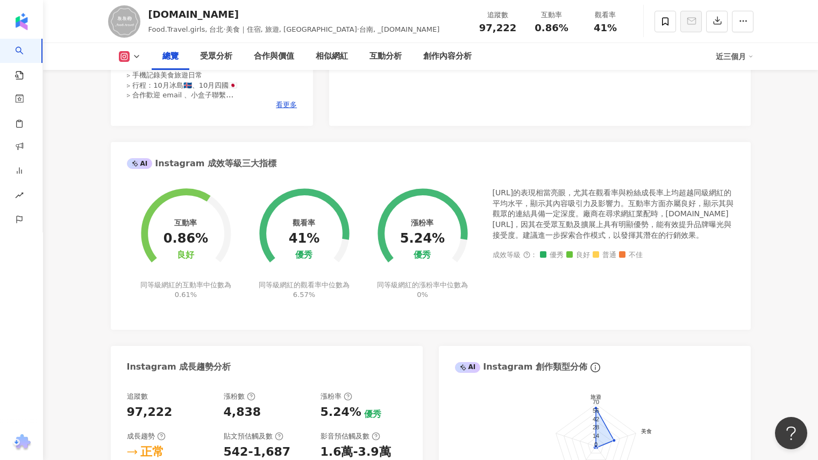
scroll to position [54, 0]
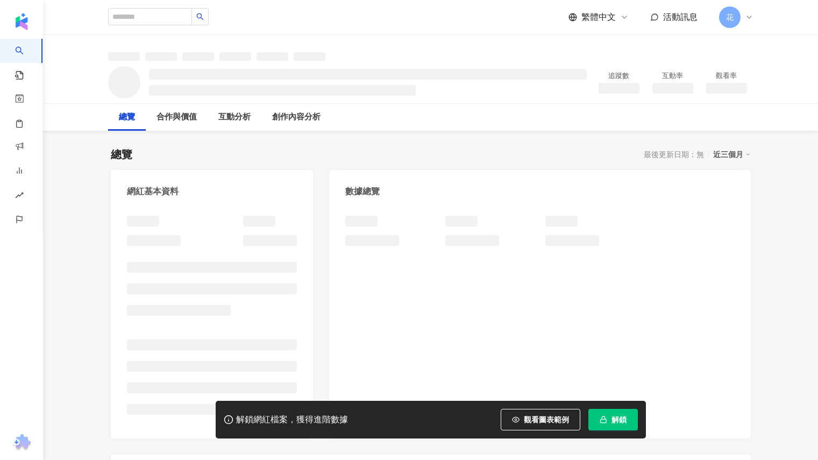
click at [620, 427] on button "解鎖" at bounding box center [614, 420] width 50 height 22
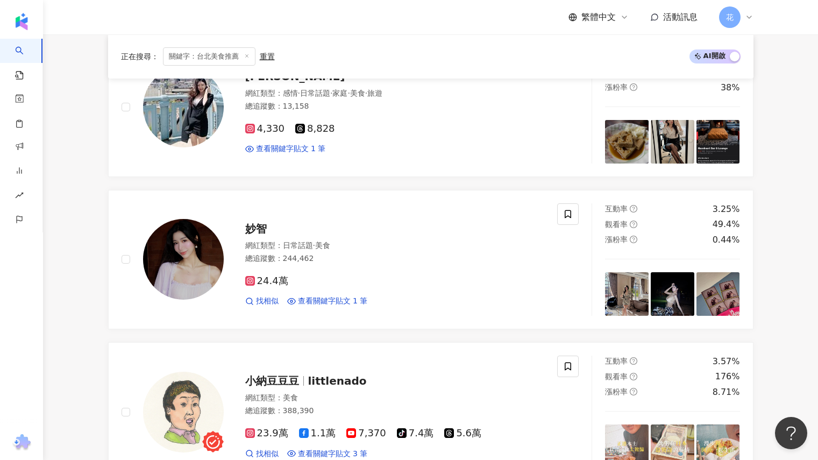
scroll to position [1830, 0]
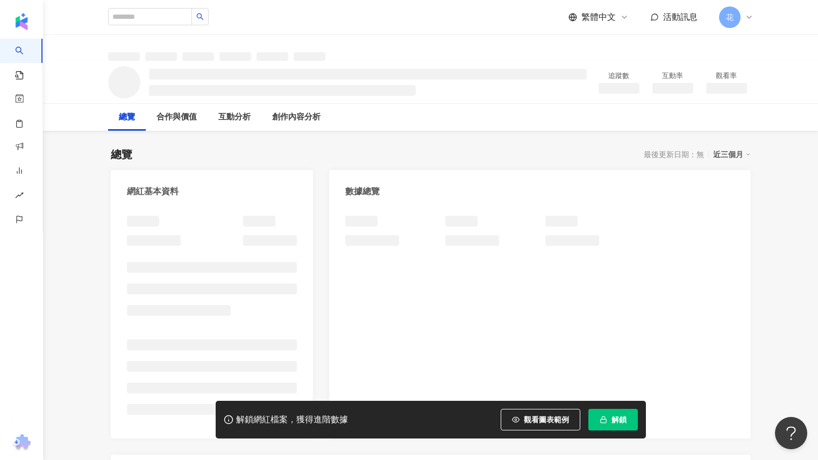
click at [611, 427] on button "解鎖" at bounding box center [614, 420] width 50 height 22
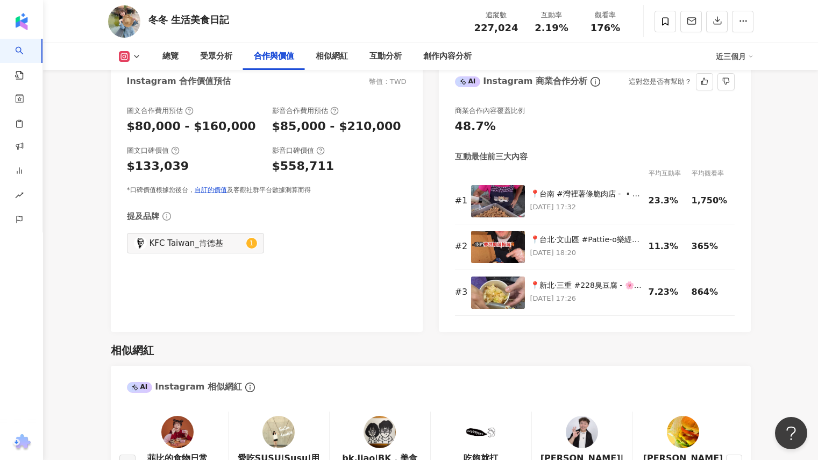
scroll to position [1560, 0]
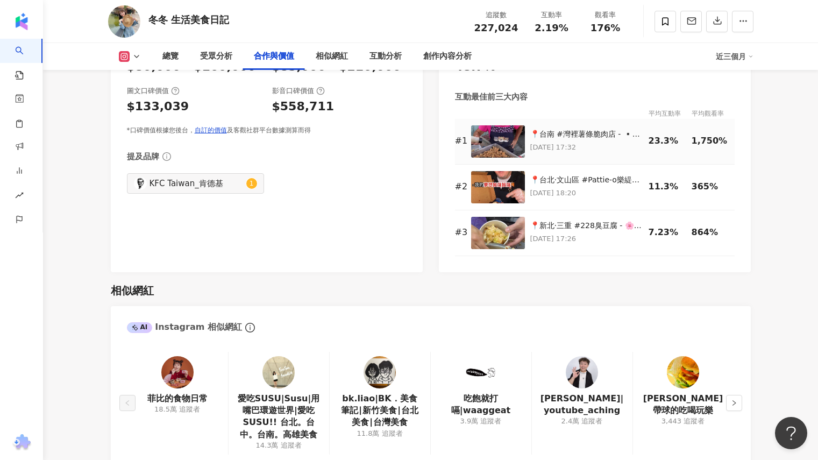
click at [505, 141] on img at bounding box center [498, 141] width 54 height 32
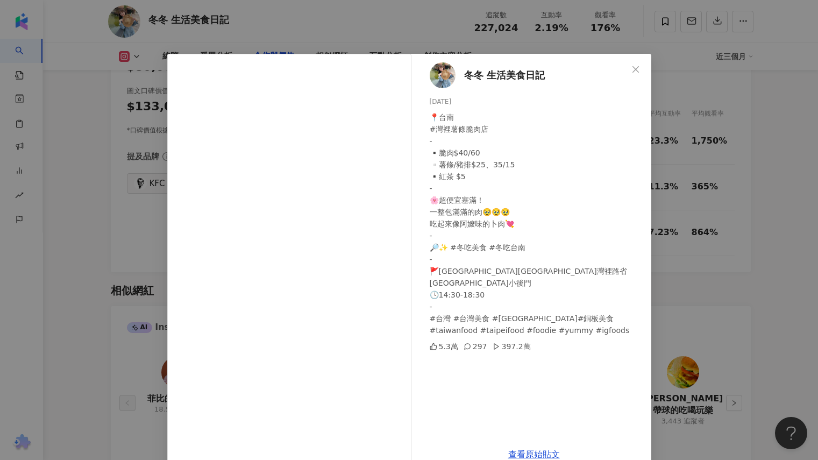
click at [794, 126] on div "冬冬 生活美食日記 2025/7/28 📍台南 #灣裡薯條脆肉店 - ▪️脆肉$40/60 ▫️薯條/豬排$25、35/15 ▪️紅茶 $5 - 🌸超便宜塞滿…" at bounding box center [409, 230] width 818 height 460
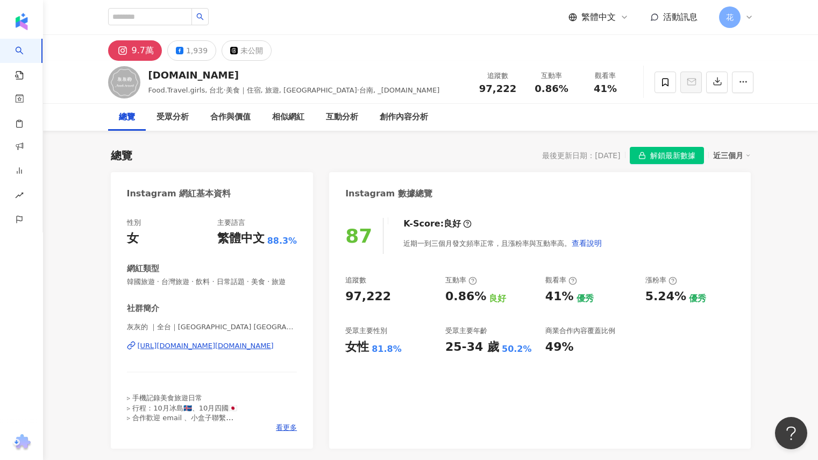
click at [674, 152] on span "解鎖最新數據" at bounding box center [673, 155] width 45 height 17
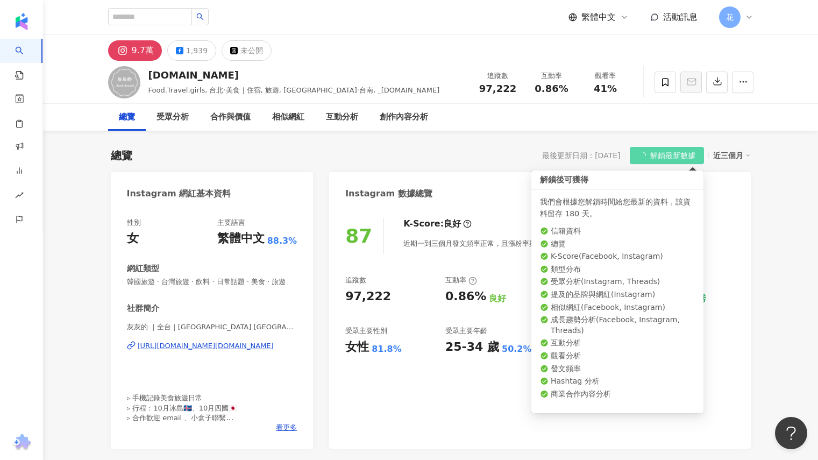
click at [745, 286] on div "87 K-Score : 良好 近期一到三個月發文頻率正常，且漲粉率與互動率高。 查看說明 追蹤數 97,222 互動率 0.86% 良好 觀看率 41% 優…" at bounding box center [539, 328] width 421 height 242
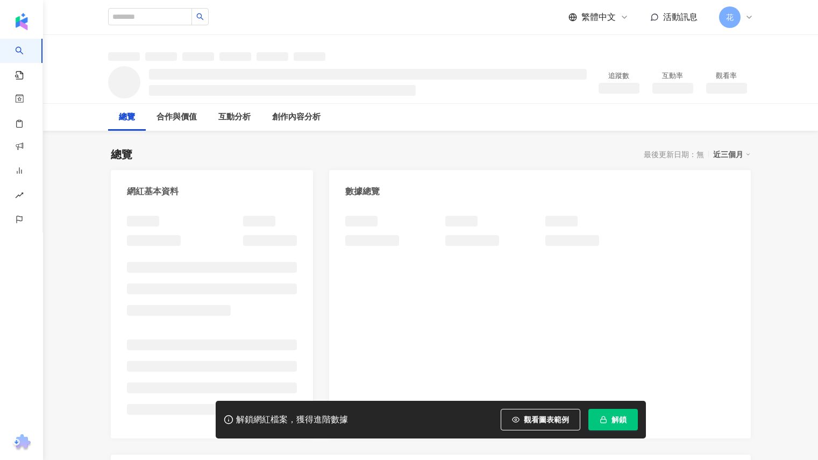
click at [632, 420] on button "解鎖" at bounding box center [614, 420] width 50 height 22
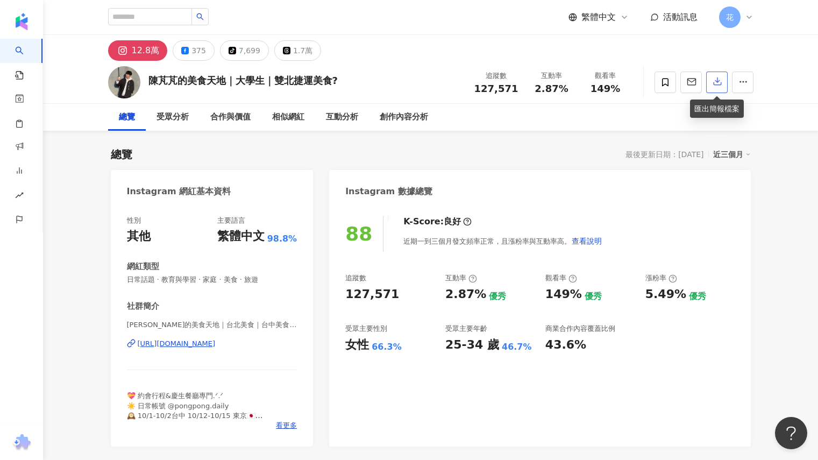
click at [715, 81] on icon "button" at bounding box center [718, 81] width 10 height 10
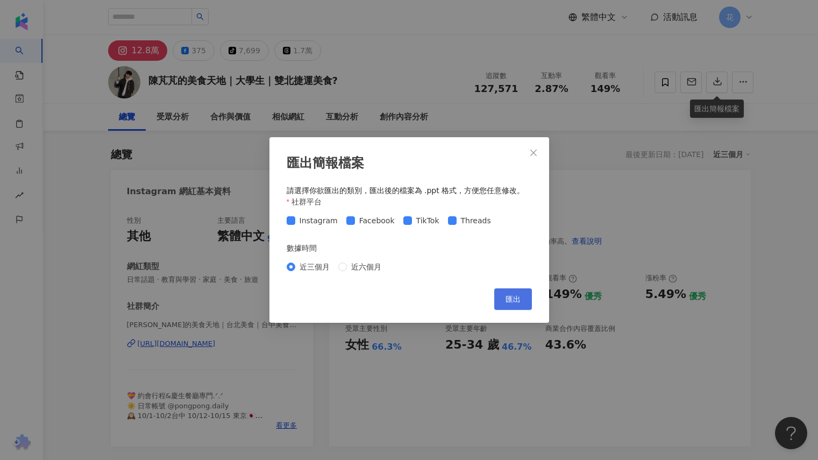
drag, startPoint x: 507, startPoint y: 309, endPoint x: 591, endPoint y: 207, distance: 132.4
click at [507, 309] on button "匯出" at bounding box center [514, 299] width 38 height 22
click at [534, 155] on icon "close" at bounding box center [533, 153] width 9 height 9
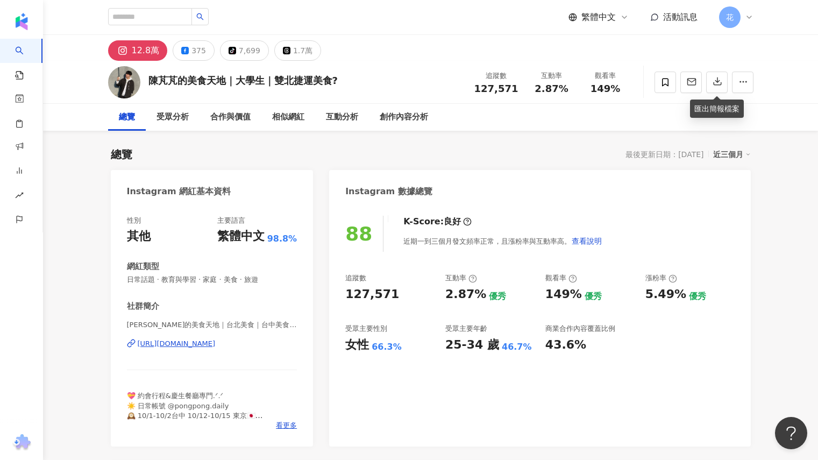
click at [216, 344] on div "[URL][DOMAIN_NAME]" at bounding box center [177, 344] width 78 height 10
